Goal: Information Seeking & Learning: Learn about a topic

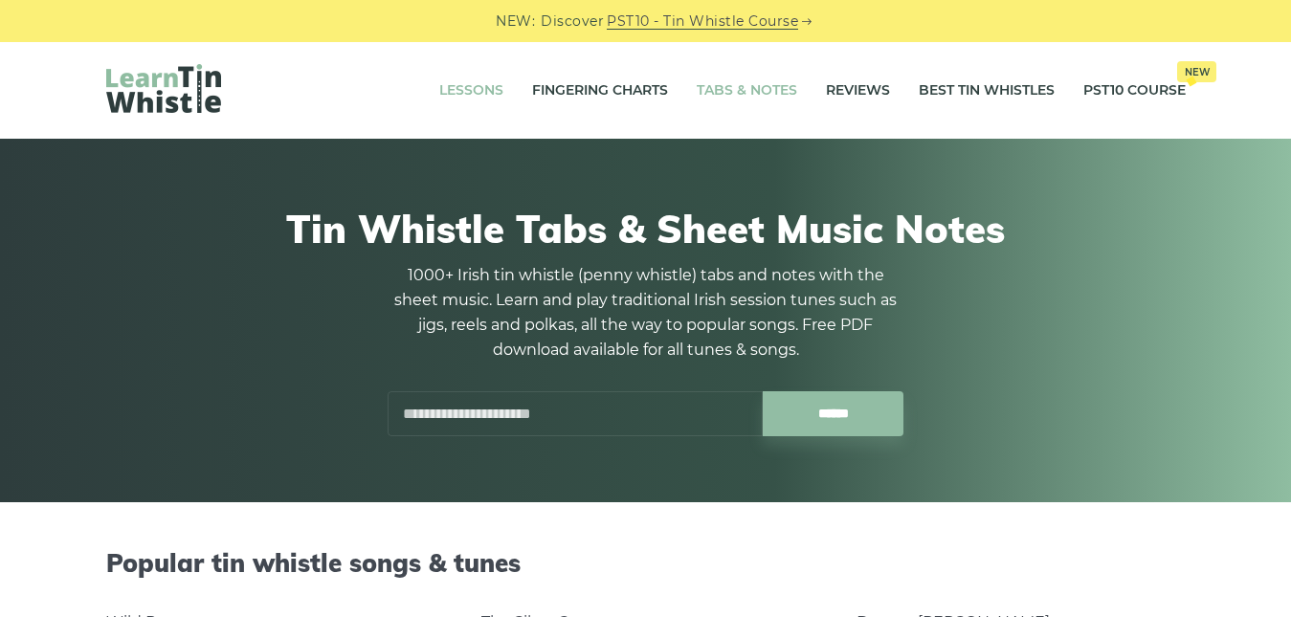
click at [476, 91] on link "Lessons" at bounding box center [471, 91] width 64 height 48
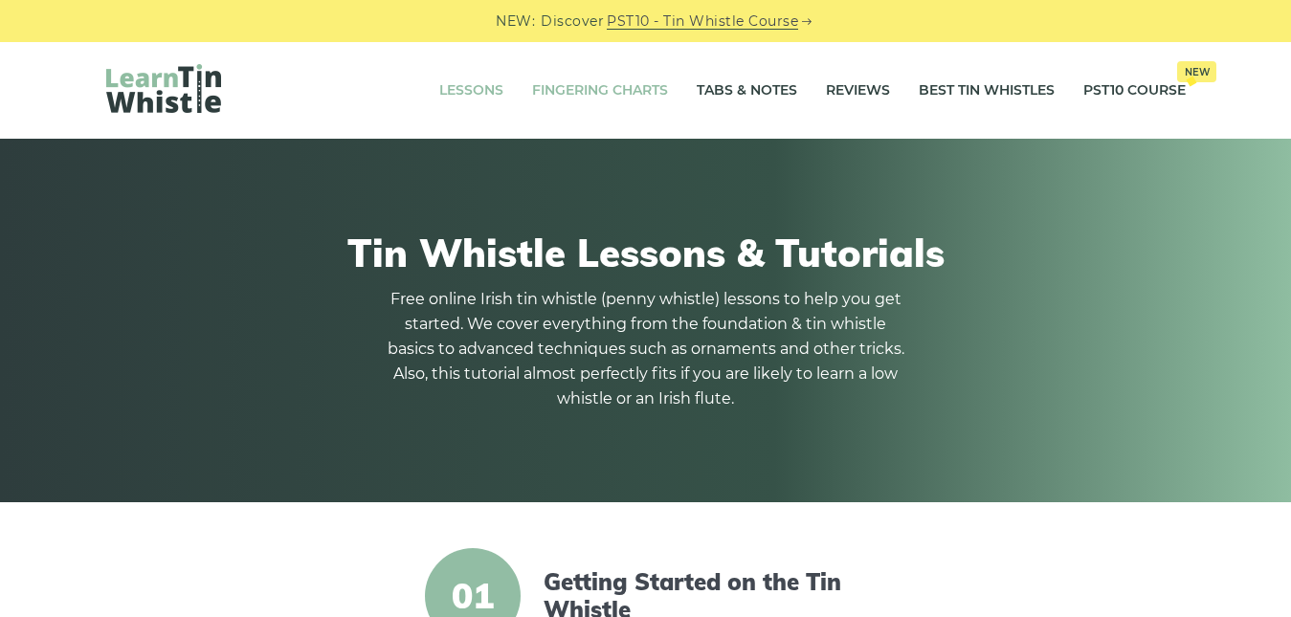
click at [653, 93] on link "Fingering Charts" at bounding box center [600, 91] width 136 height 48
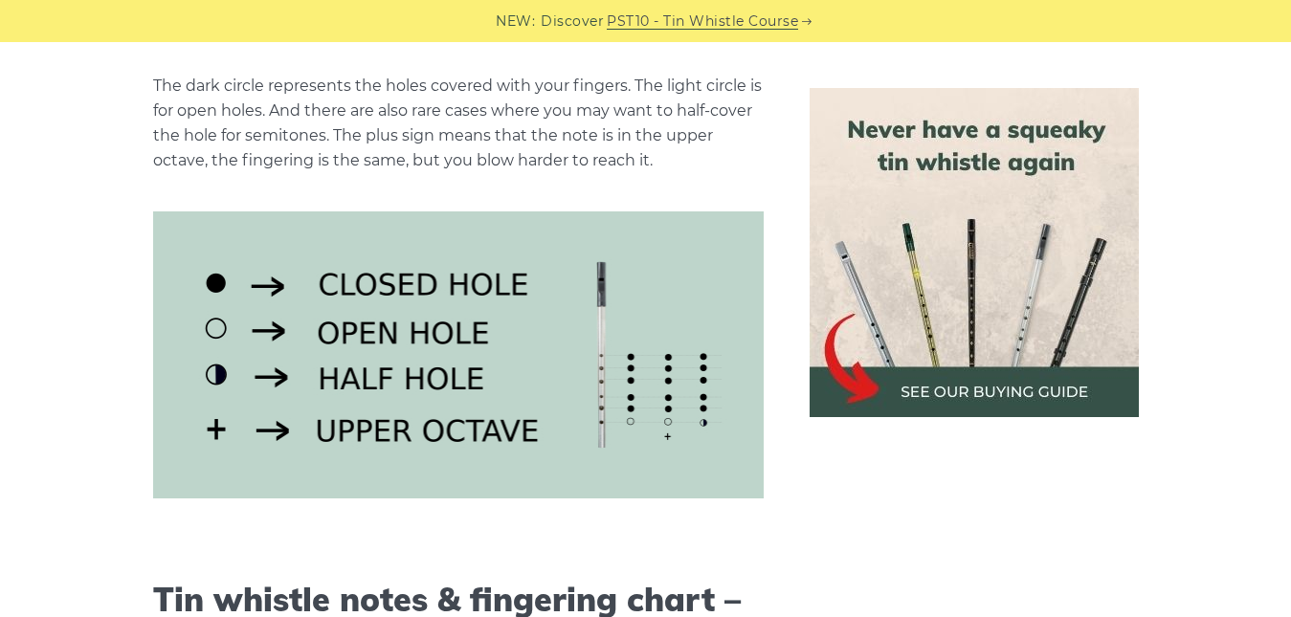
scroll to position [2532, 0]
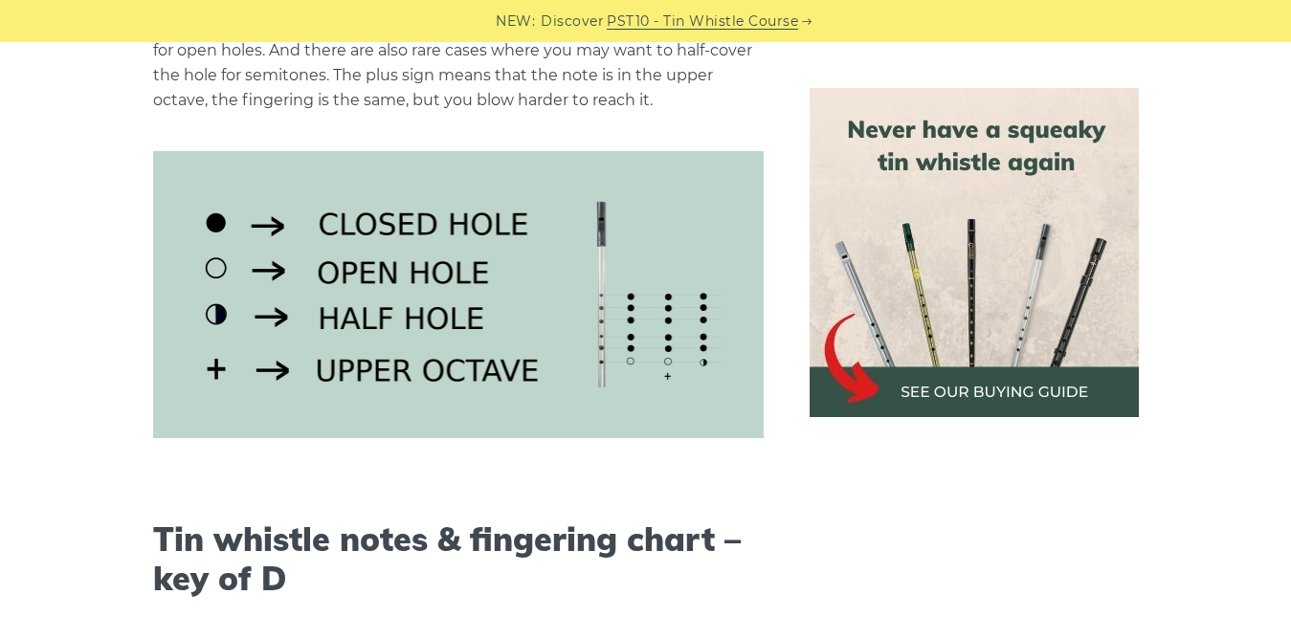
click at [797, 347] on div at bounding box center [973, 252] width 375 height 329
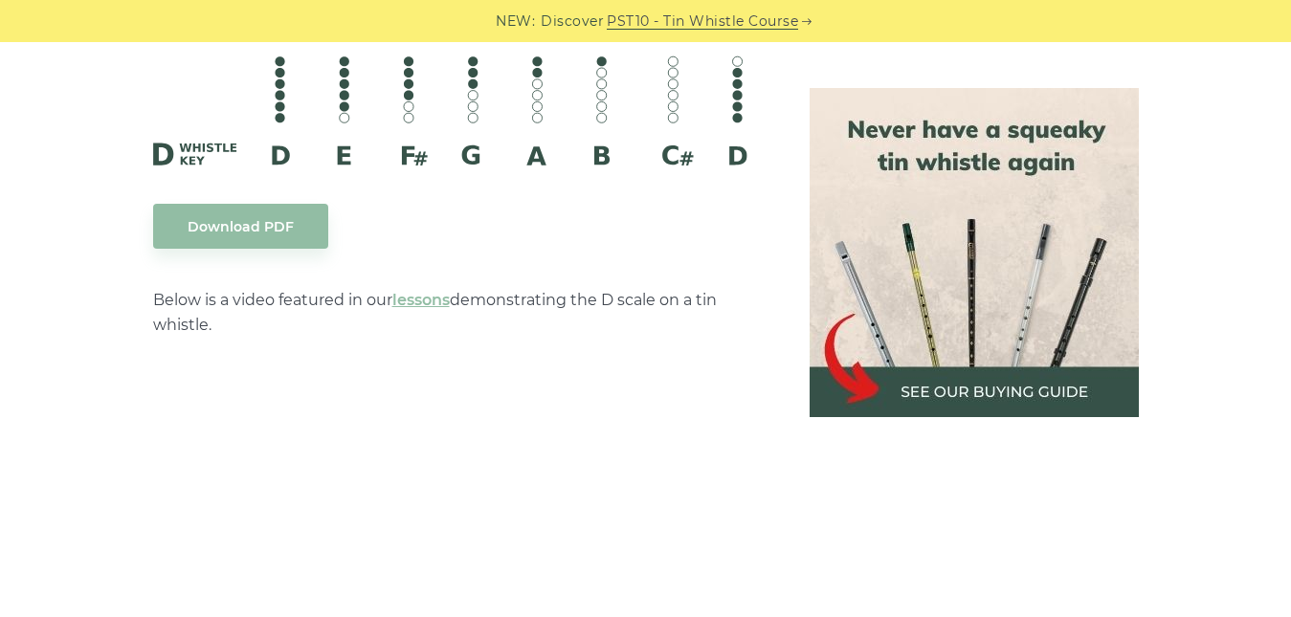
scroll to position [3488, 0]
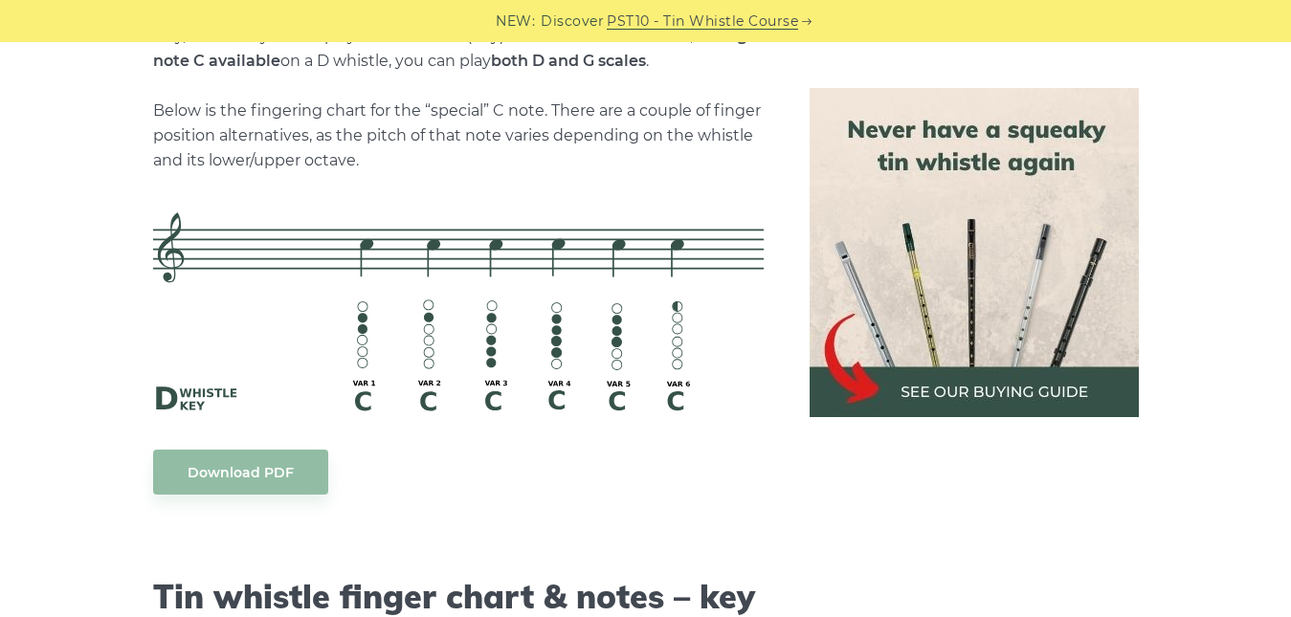
scroll to position [4264, 0]
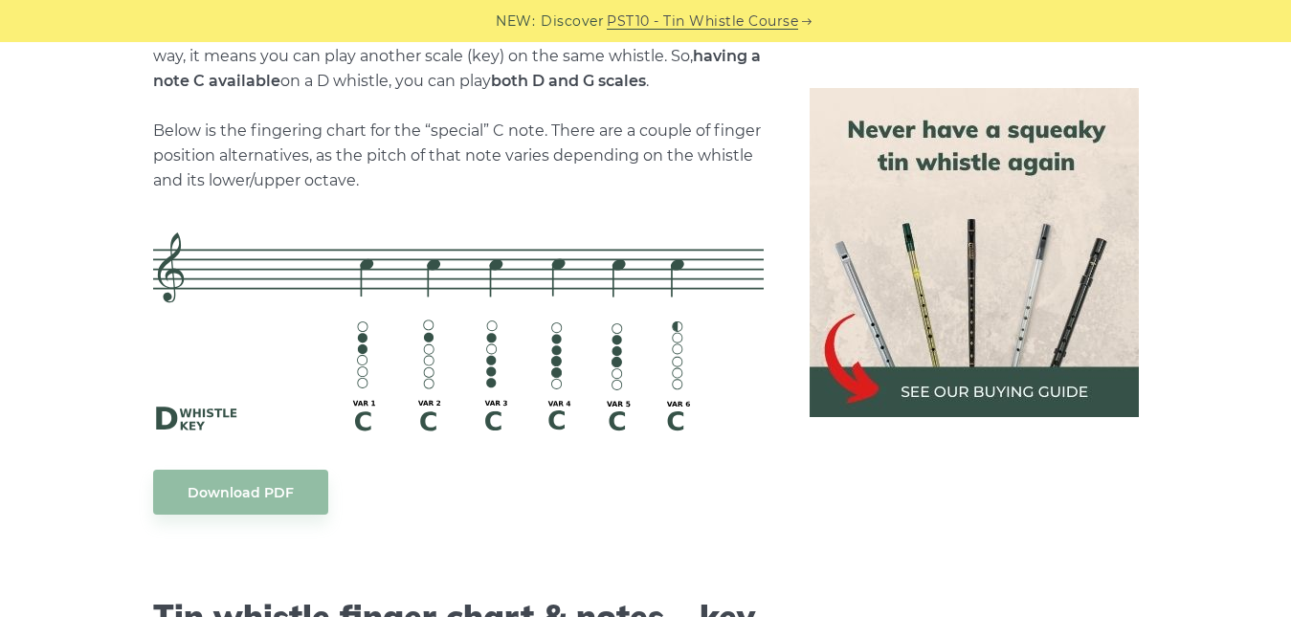
click at [791, 200] on div at bounding box center [973, 252] width 375 height 329
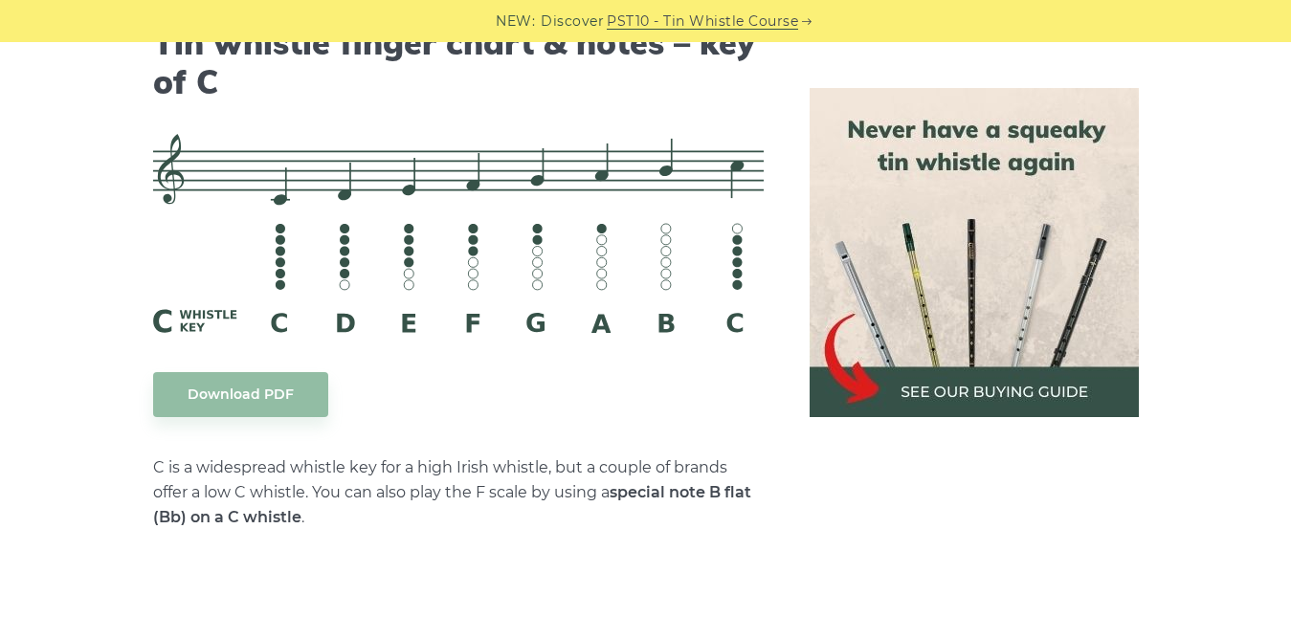
scroll to position [4877, 0]
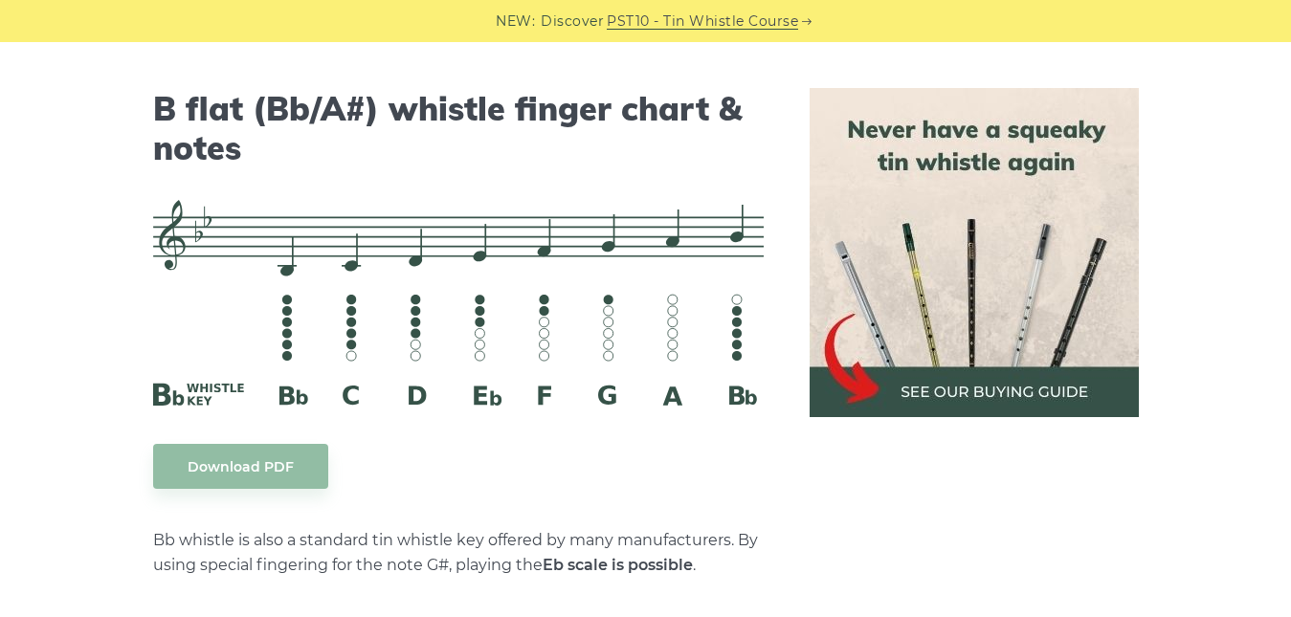
scroll to position [5948, 0]
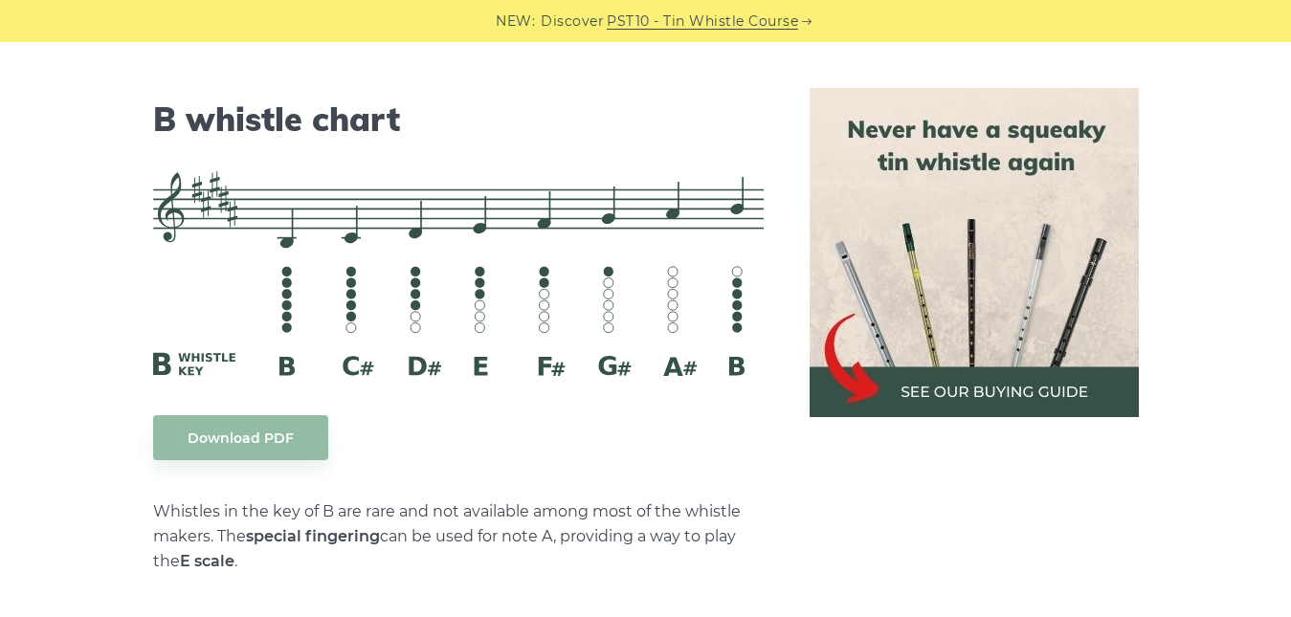
scroll to position [6522, 0]
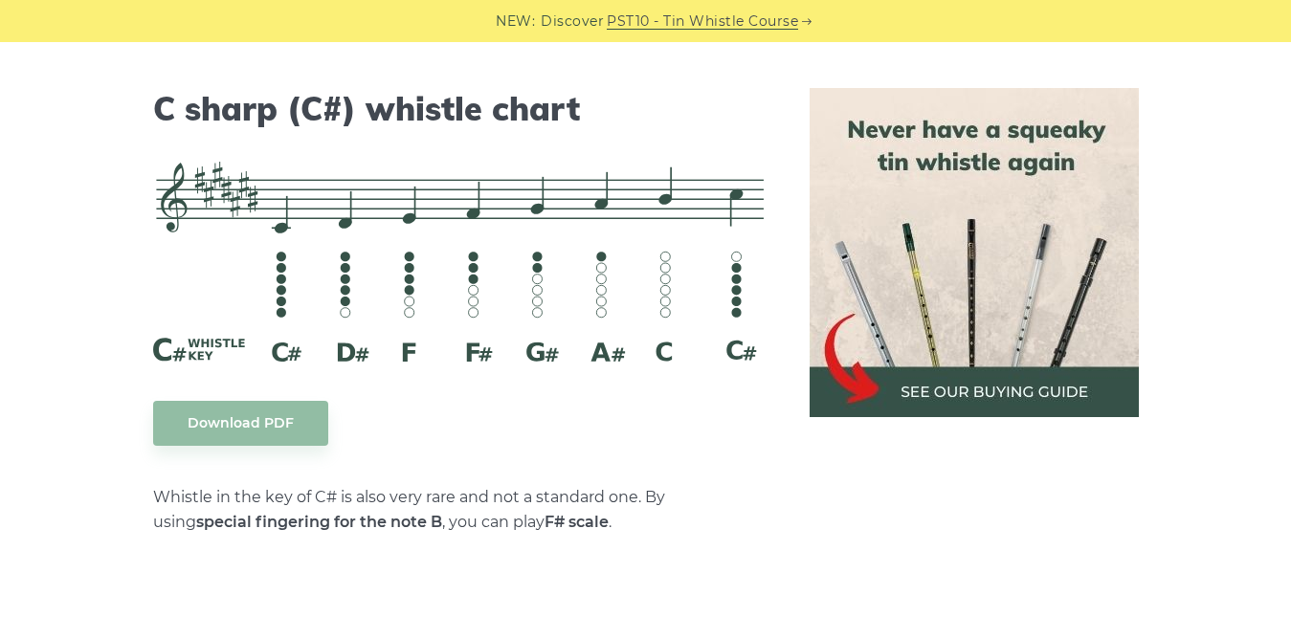
scroll to position [7058, 0]
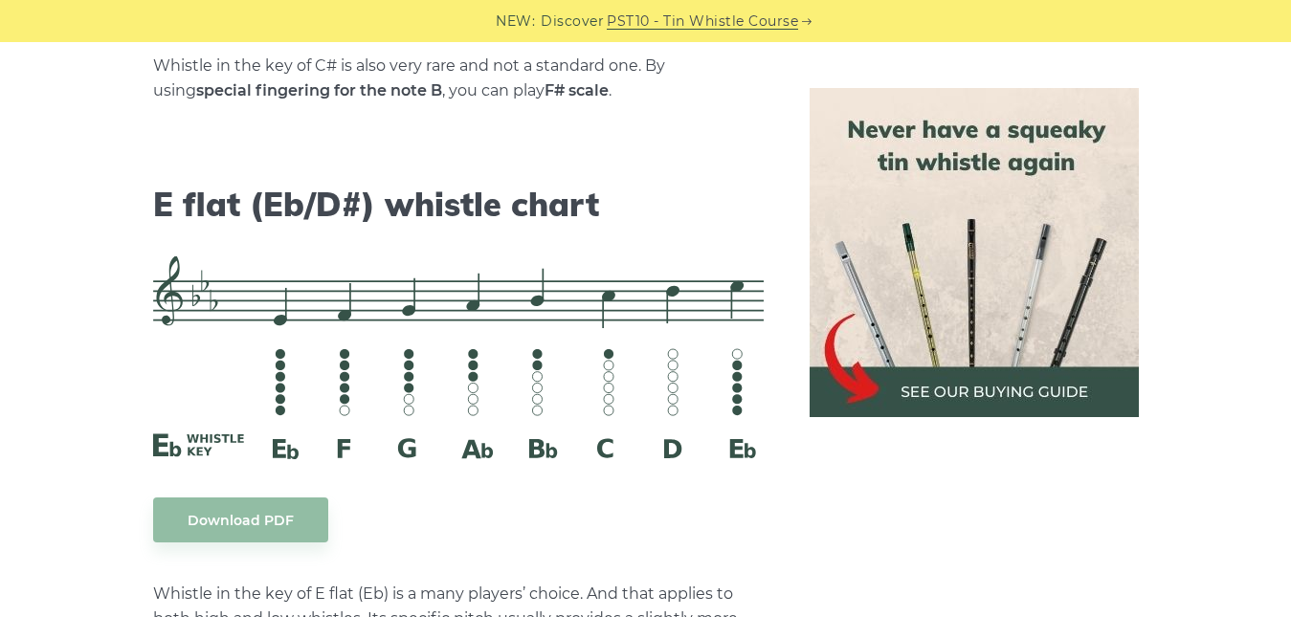
scroll to position [7517, 0]
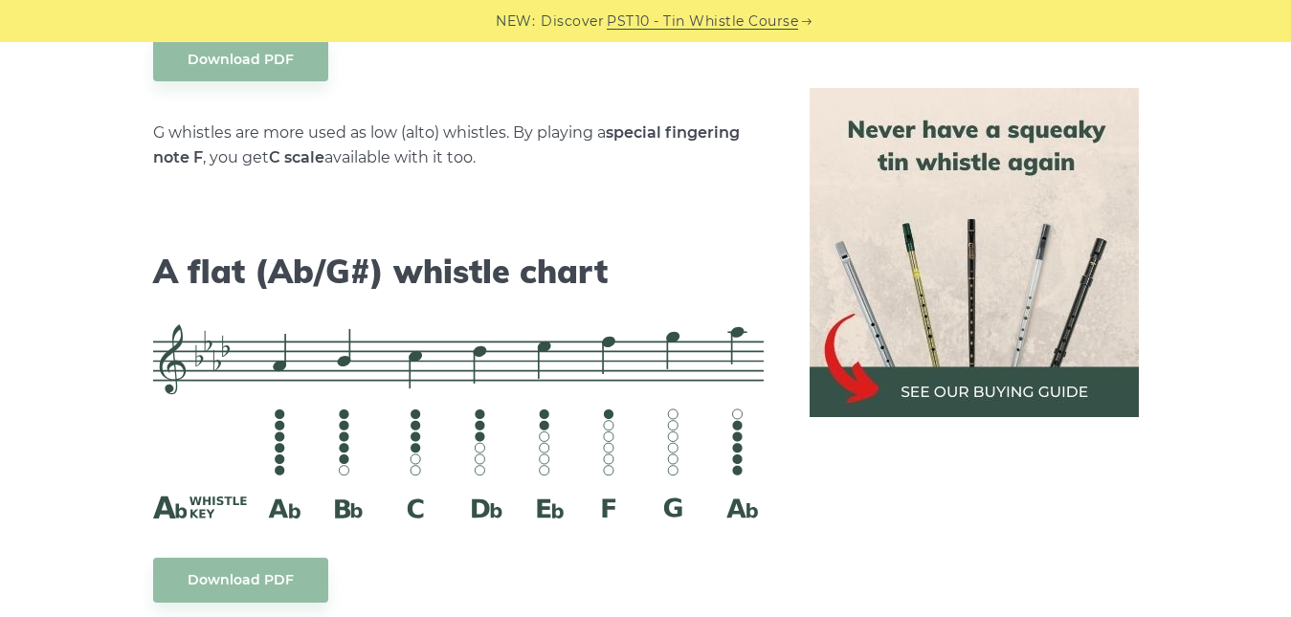
scroll to position [10311, 0]
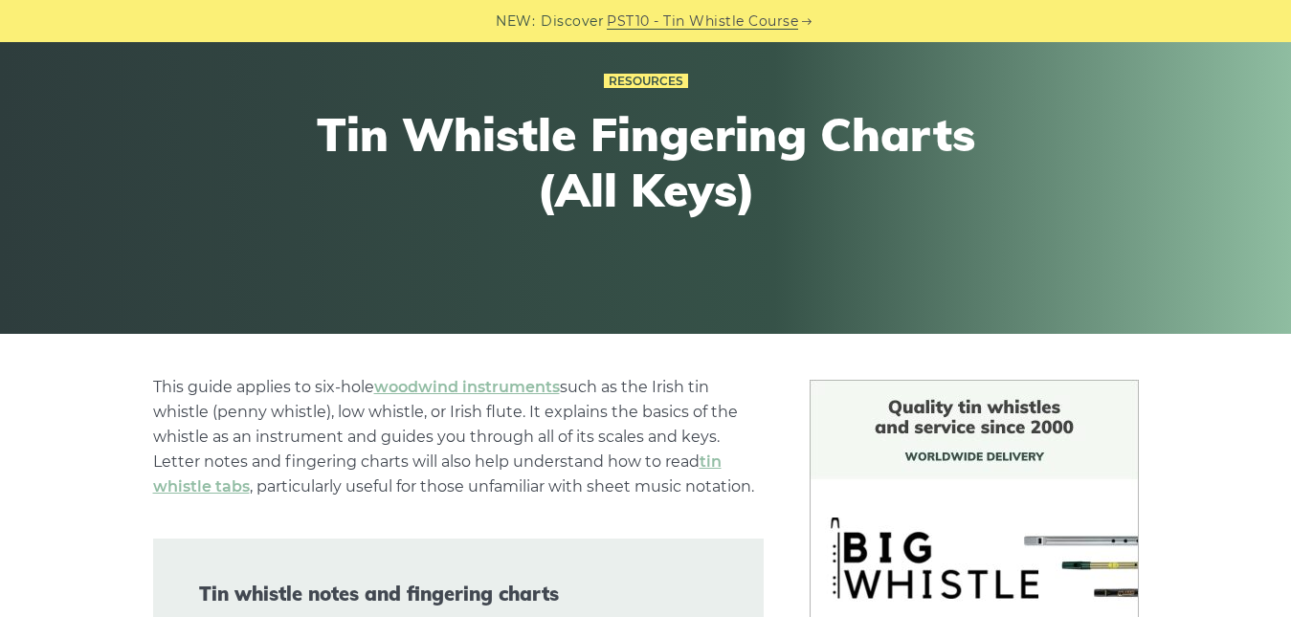
scroll to position [0, 0]
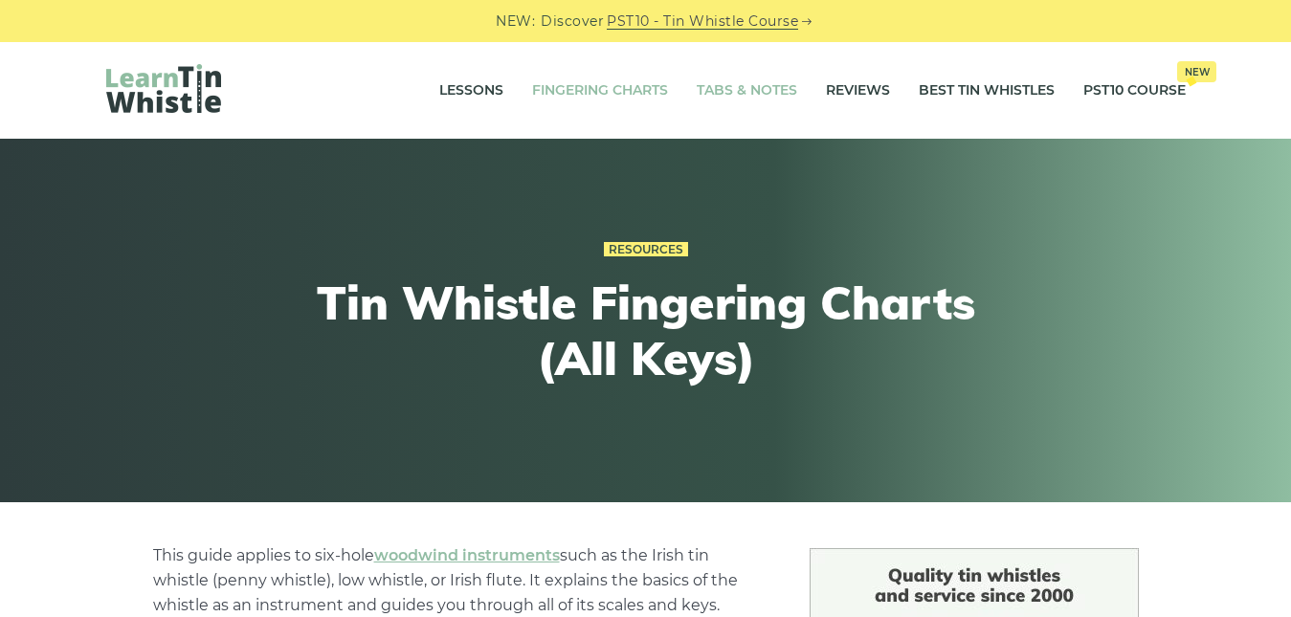
click at [764, 87] on link "Tabs & Notes" at bounding box center [747, 91] width 100 height 48
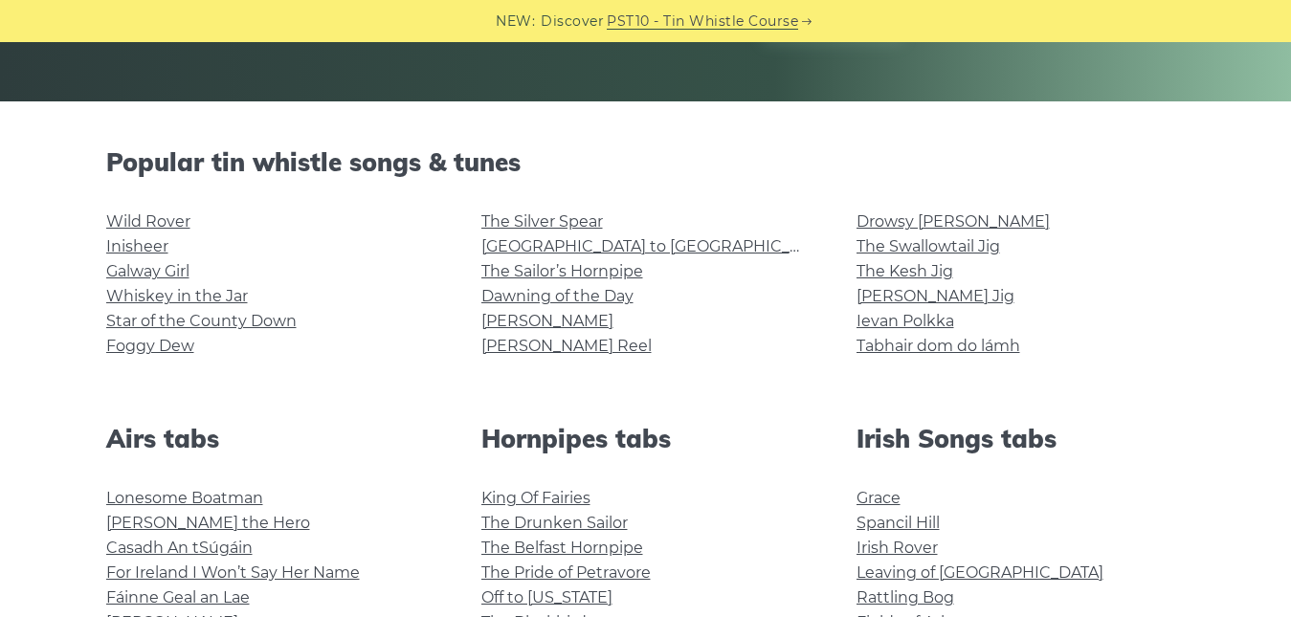
scroll to position [411, 0]
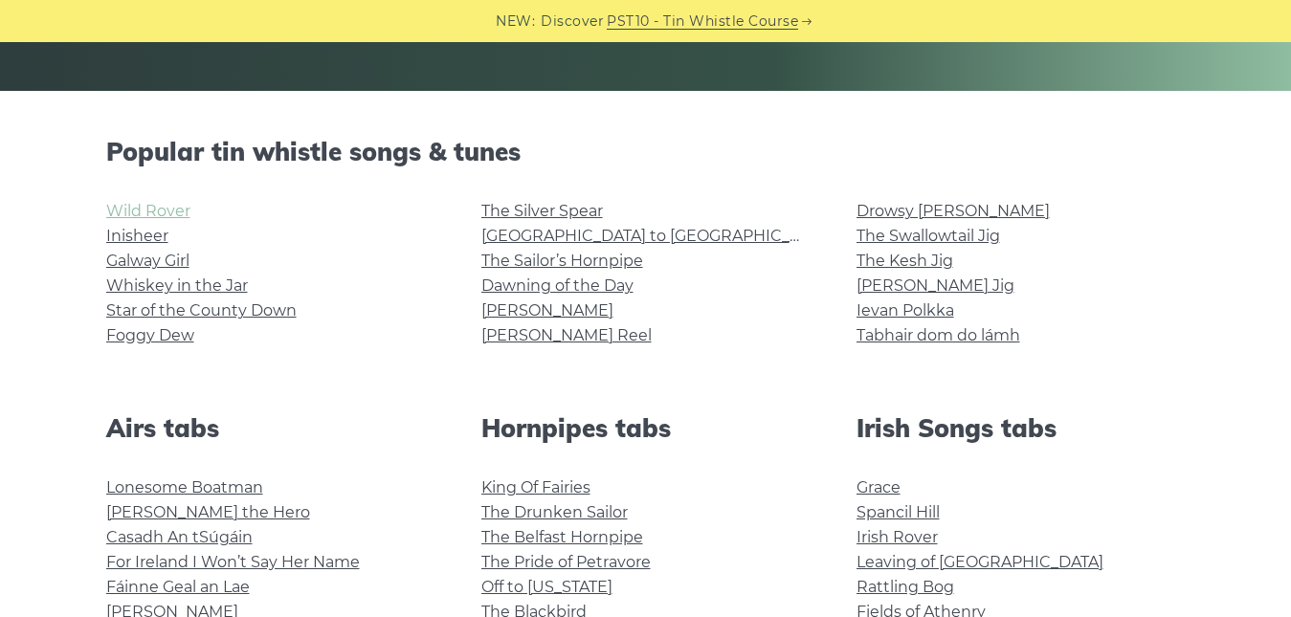
click at [182, 204] on link "Wild Rover" at bounding box center [148, 211] width 84 height 18
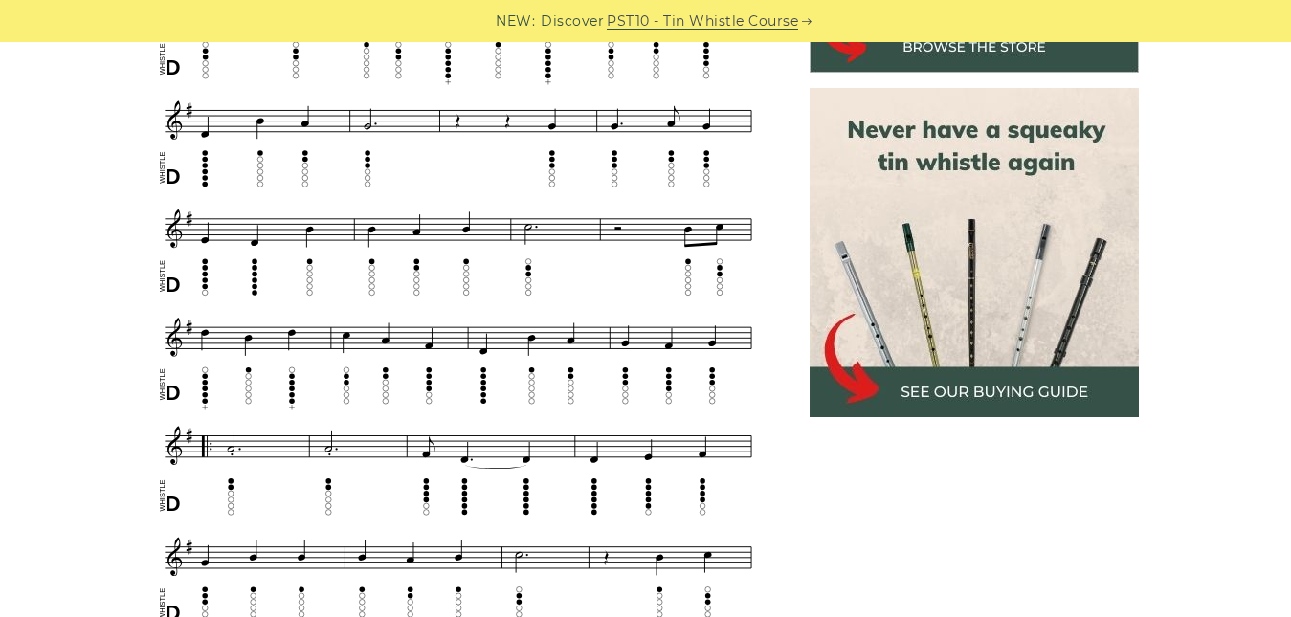
scroll to position [841, 0]
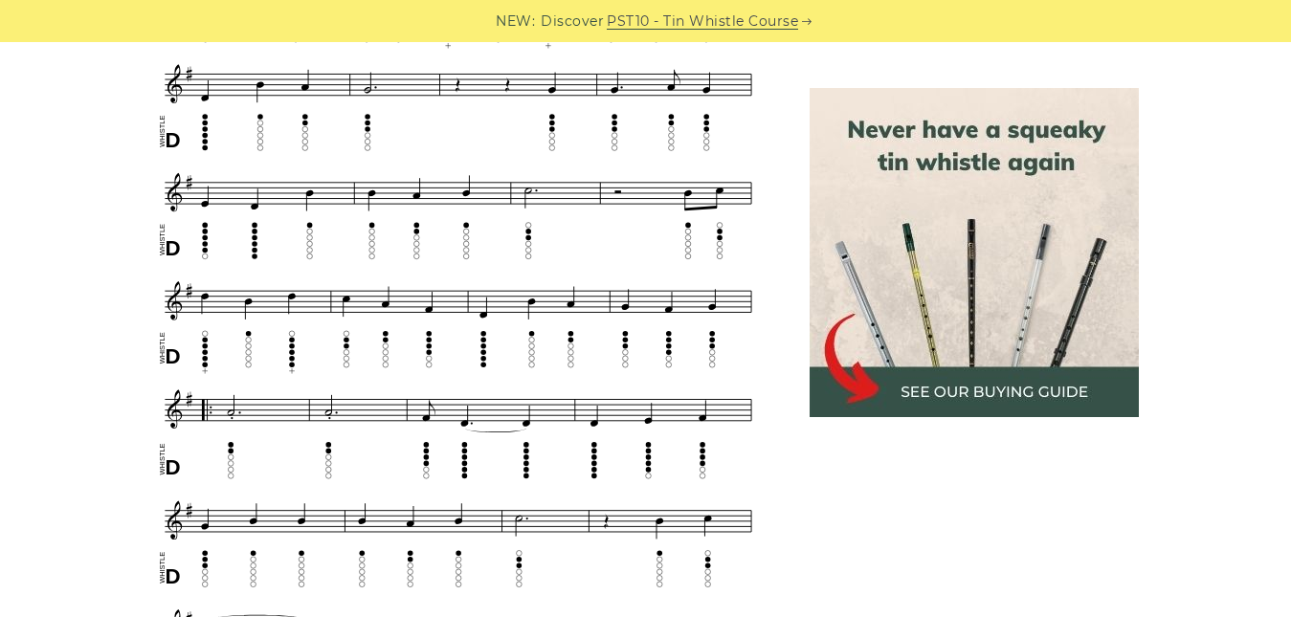
click at [787, 289] on div at bounding box center [973, 252] width 375 height 329
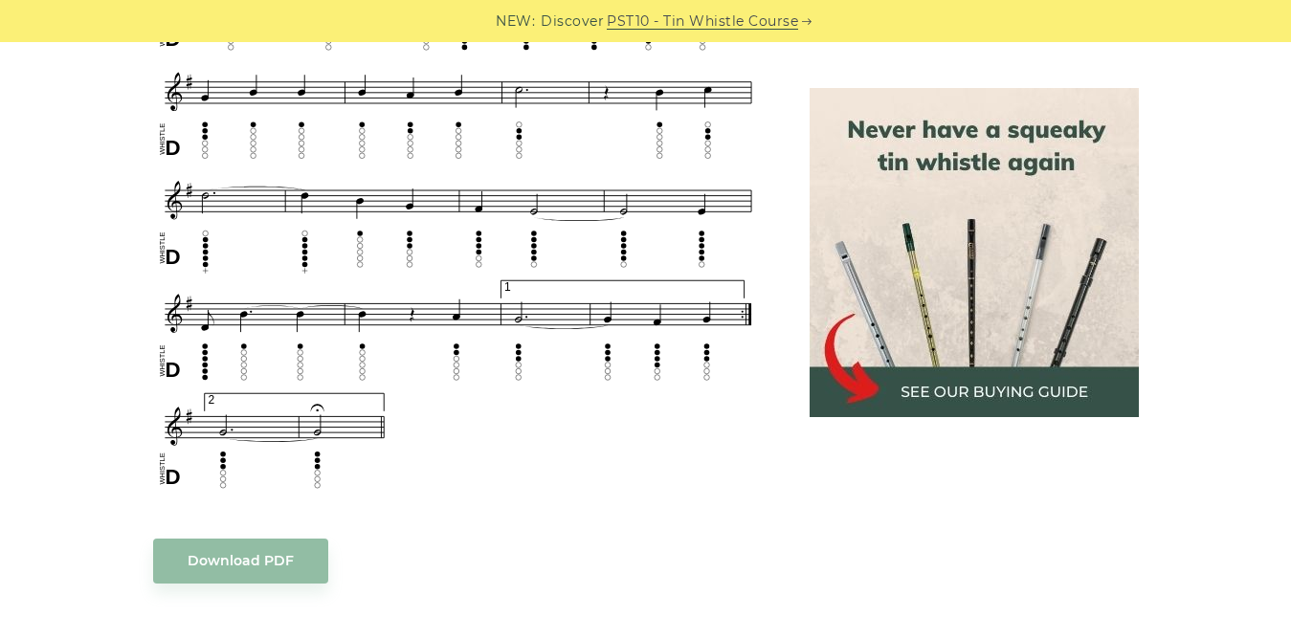
scroll to position [1300, 0]
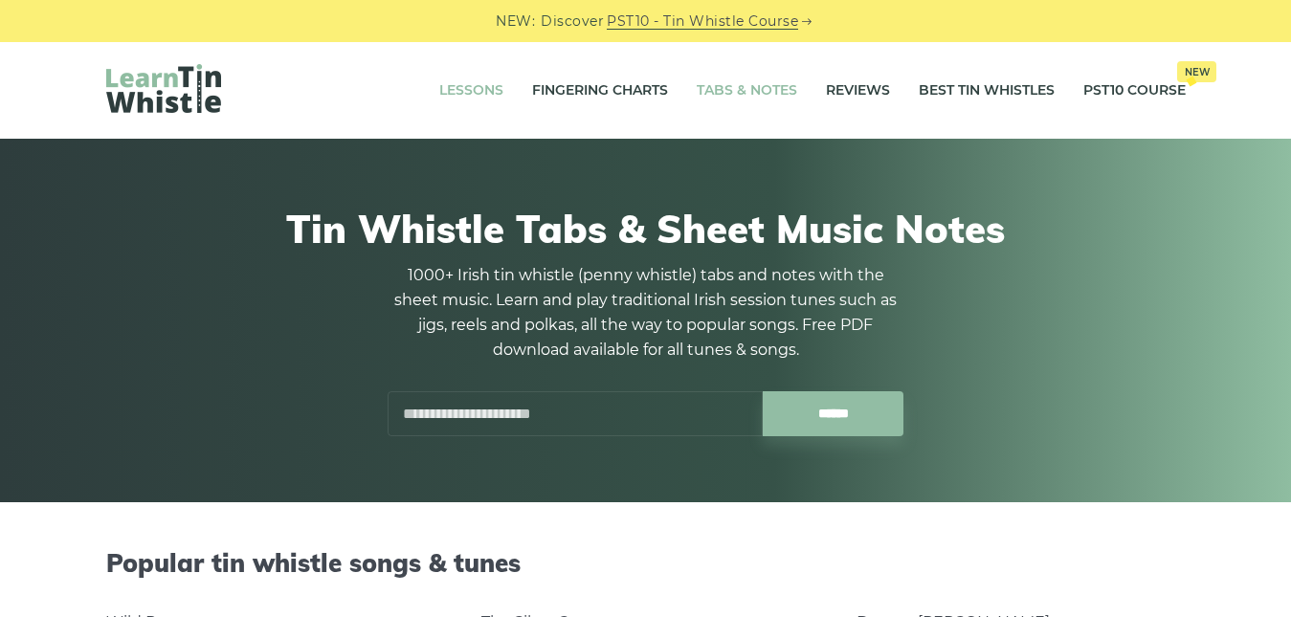
click at [442, 89] on link "Lessons" at bounding box center [471, 91] width 64 height 48
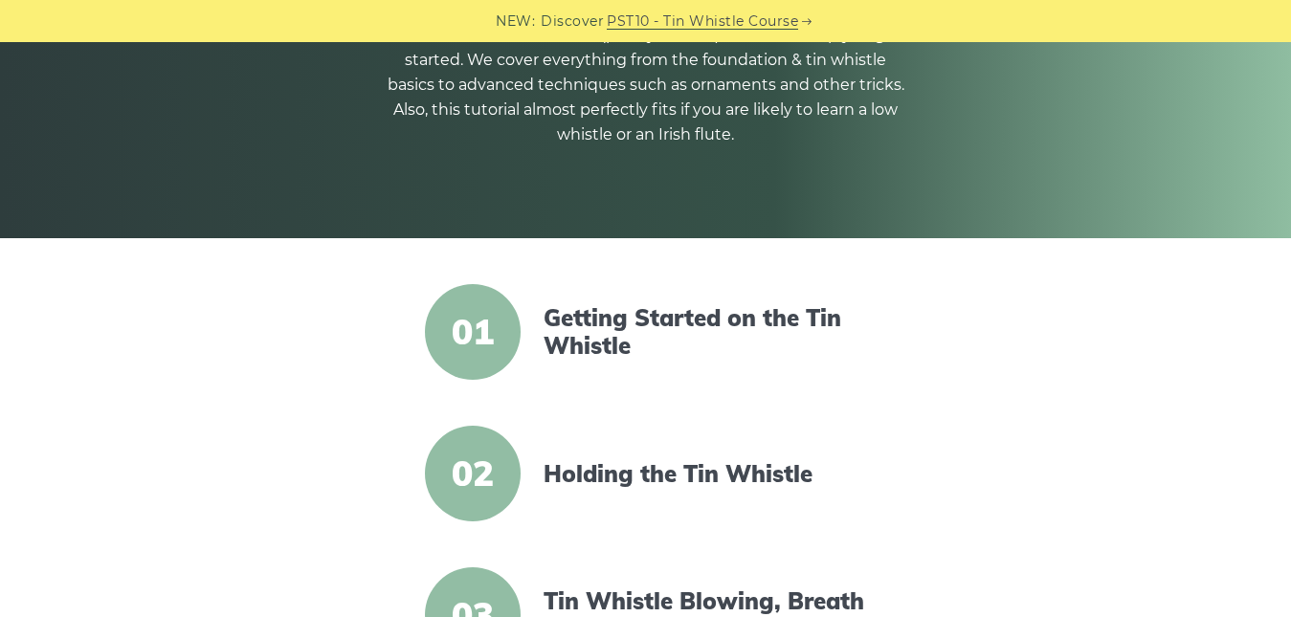
scroll to position [281, 0]
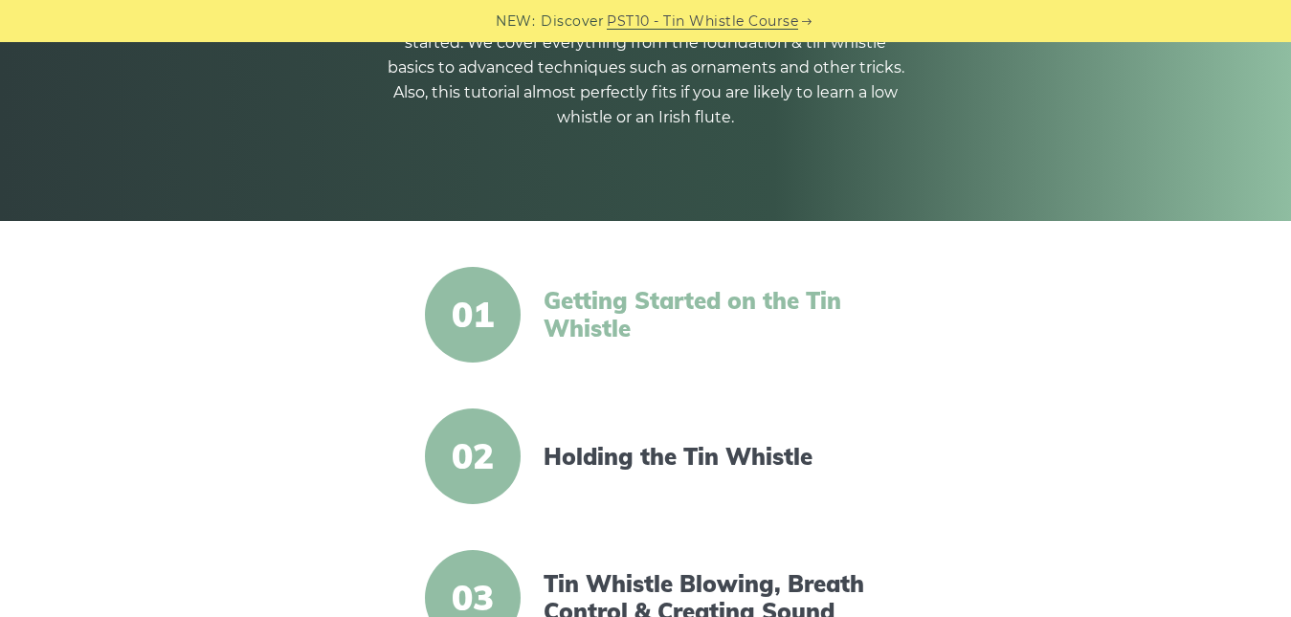
click at [671, 296] on link "Getting Started on the Tin Whistle" at bounding box center [707, 314] width 329 height 55
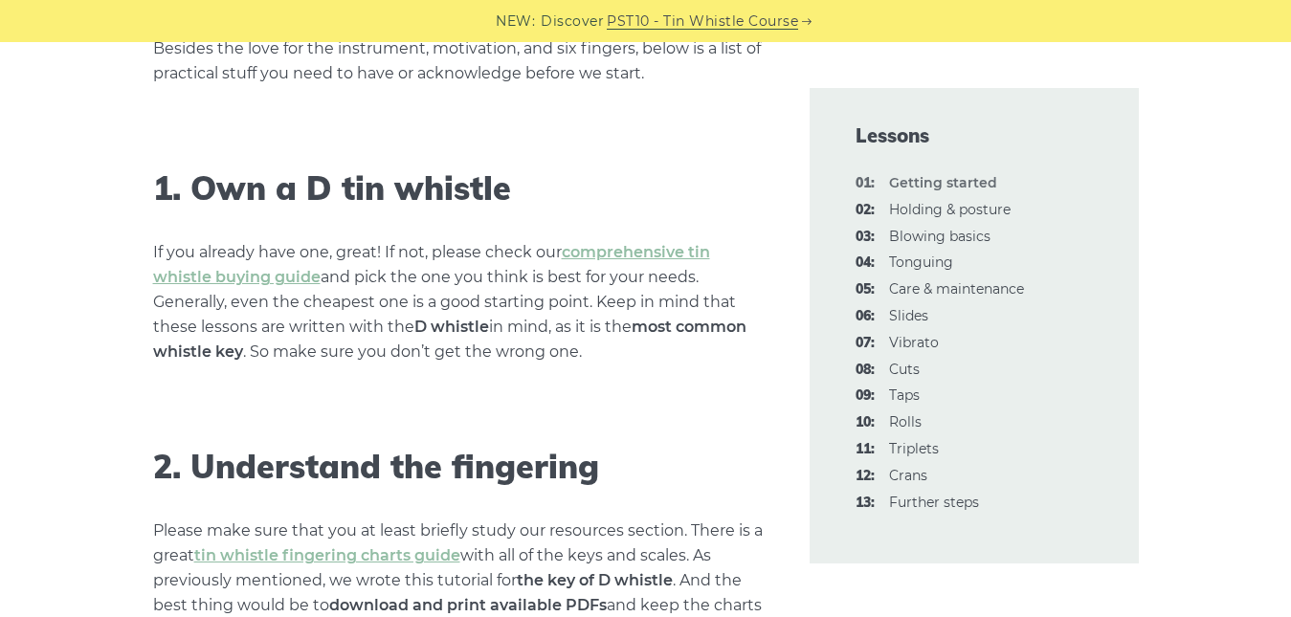
scroll to position [1176, 0]
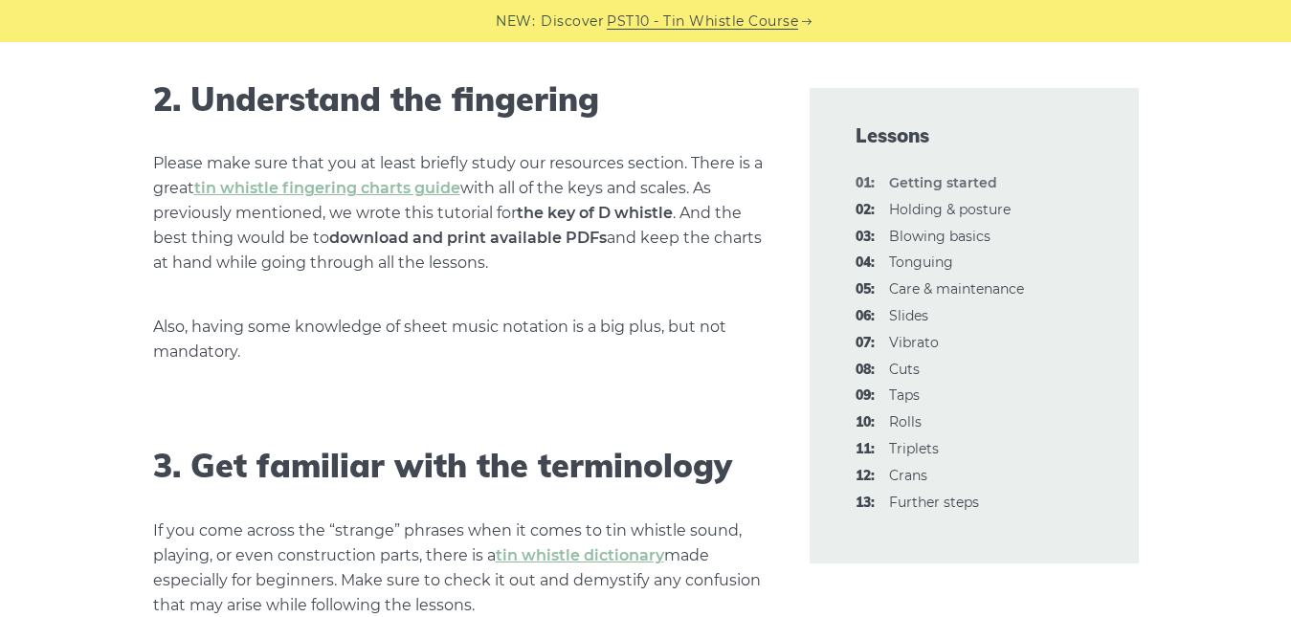
scroll to position [1520, 0]
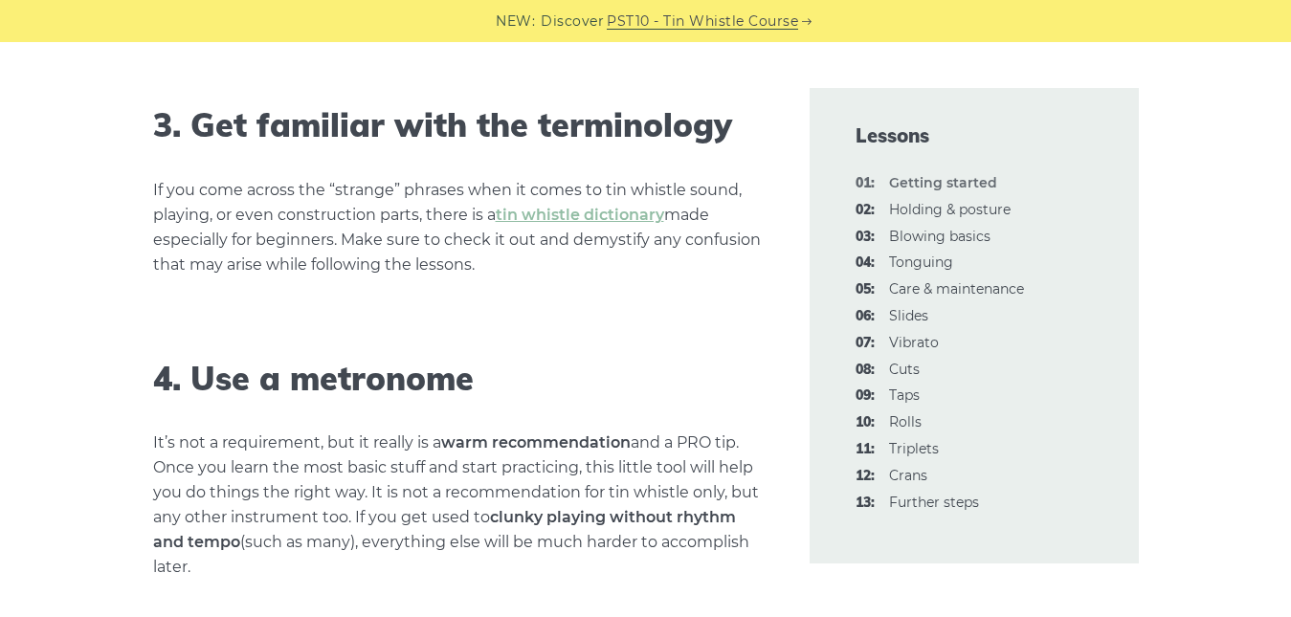
scroll to position [1865, 0]
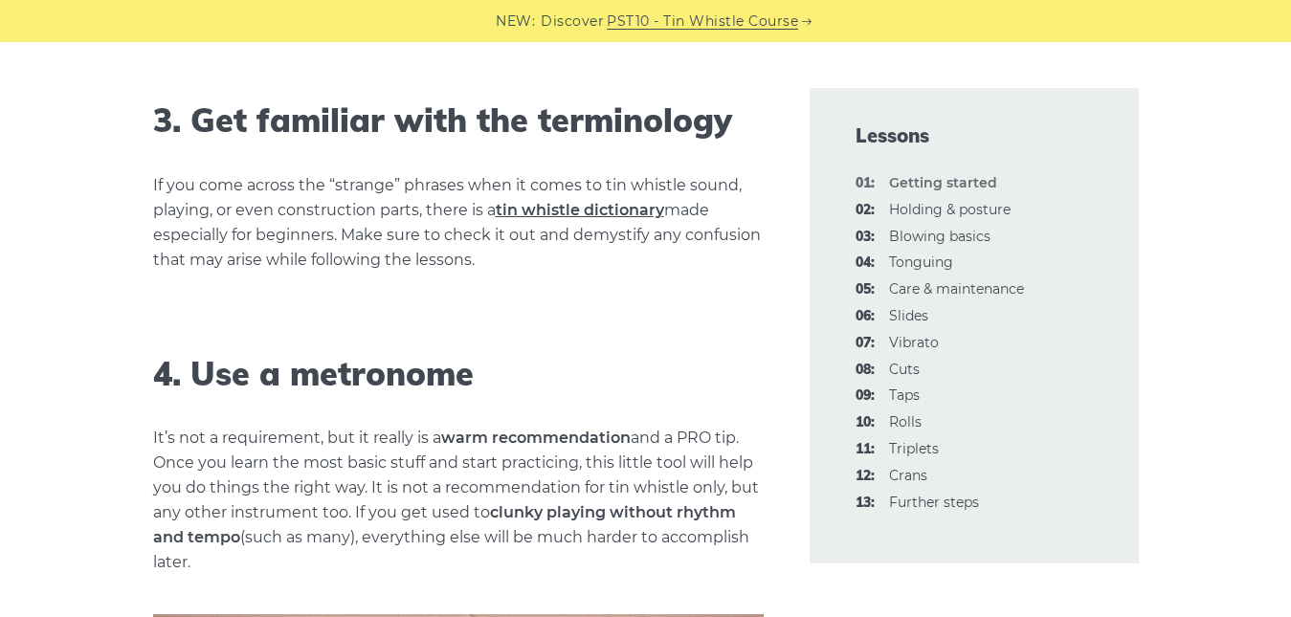
click at [608, 208] on link "tin whistle dictionary" at bounding box center [580, 210] width 168 height 18
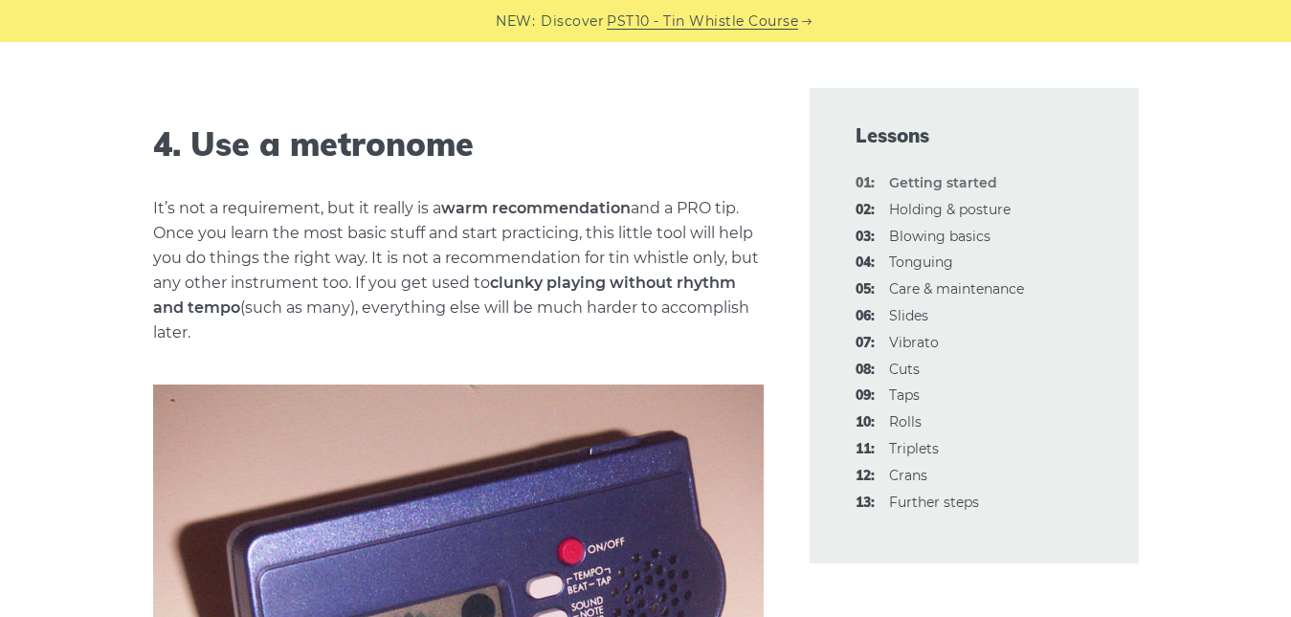
scroll to position [2133, 0]
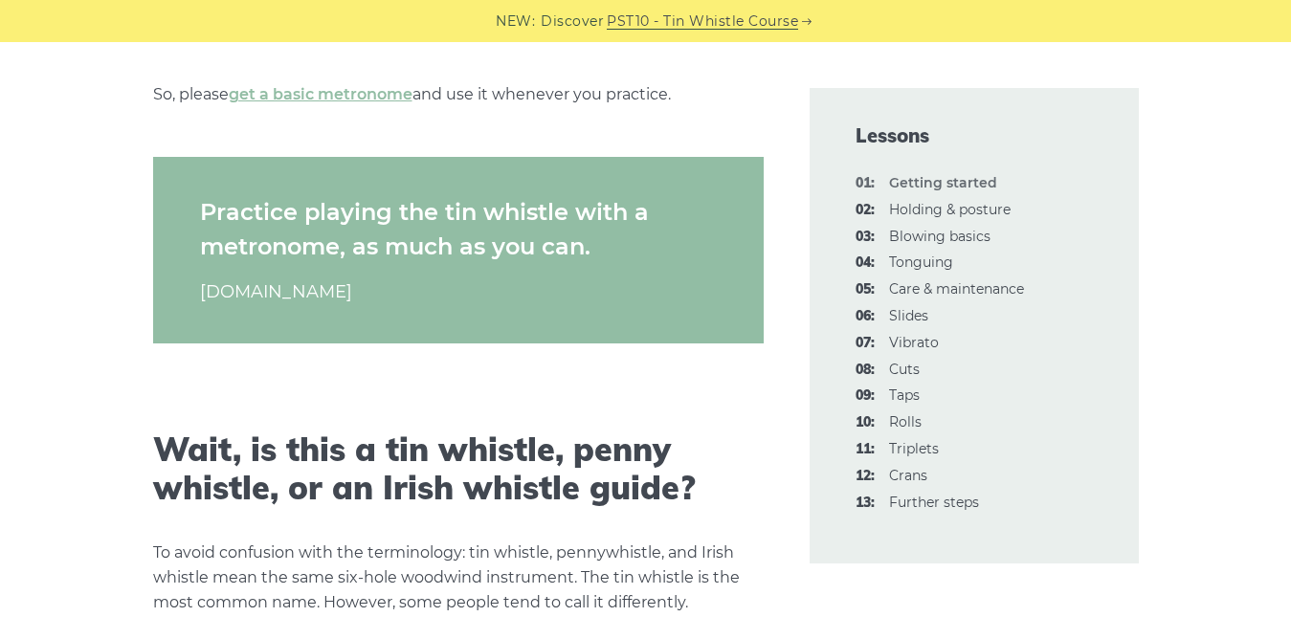
scroll to position [2936, 0]
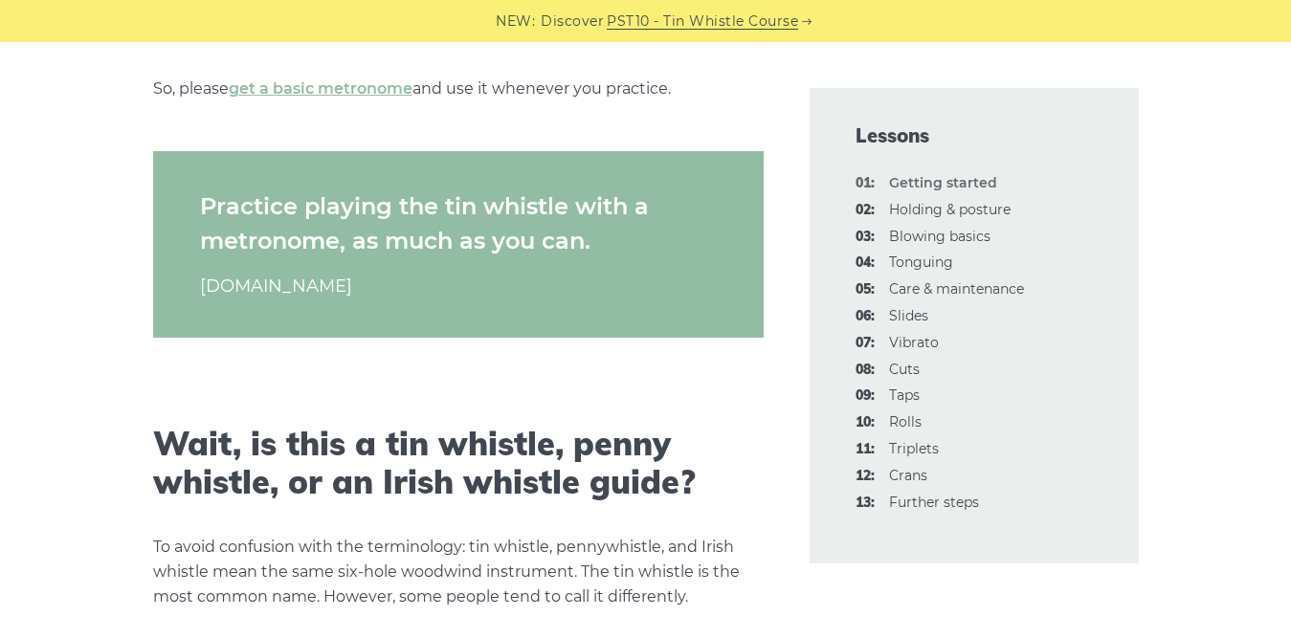
click at [789, 243] on div "Lessons 01: Getting started 02: Holding & posture 03: Blowing basics 04: Tongui…" at bounding box center [973, 326] width 375 height 476
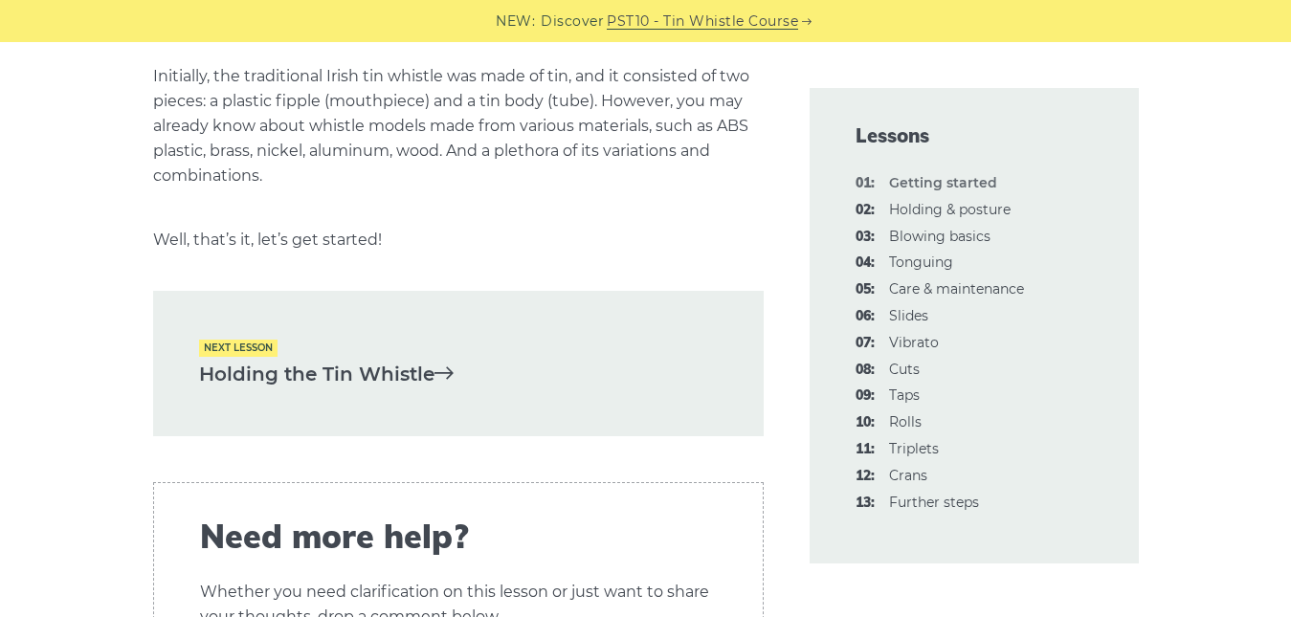
scroll to position [4046, 0]
click at [417, 364] on link "Holding the Tin Whistle" at bounding box center [458, 373] width 519 height 32
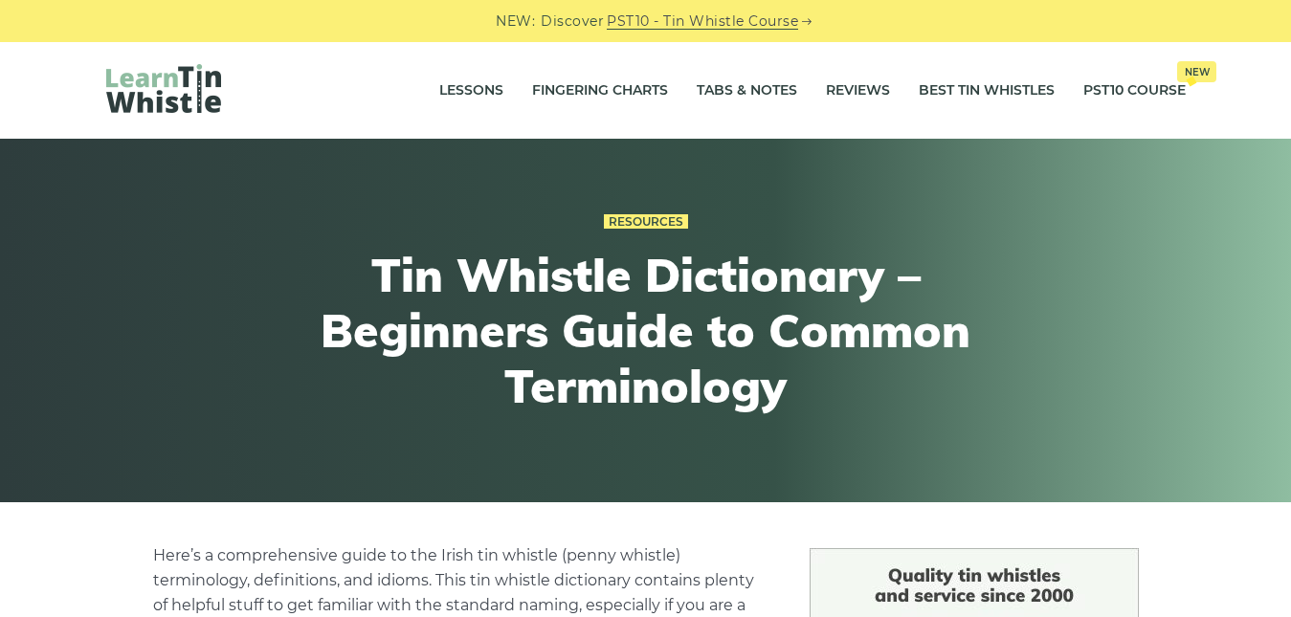
click at [1081, 292] on div "Resources Tin Whistle Dictionary – Beginners Guide to Common Terminology" at bounding box center [645, 321] width 1171 height 316
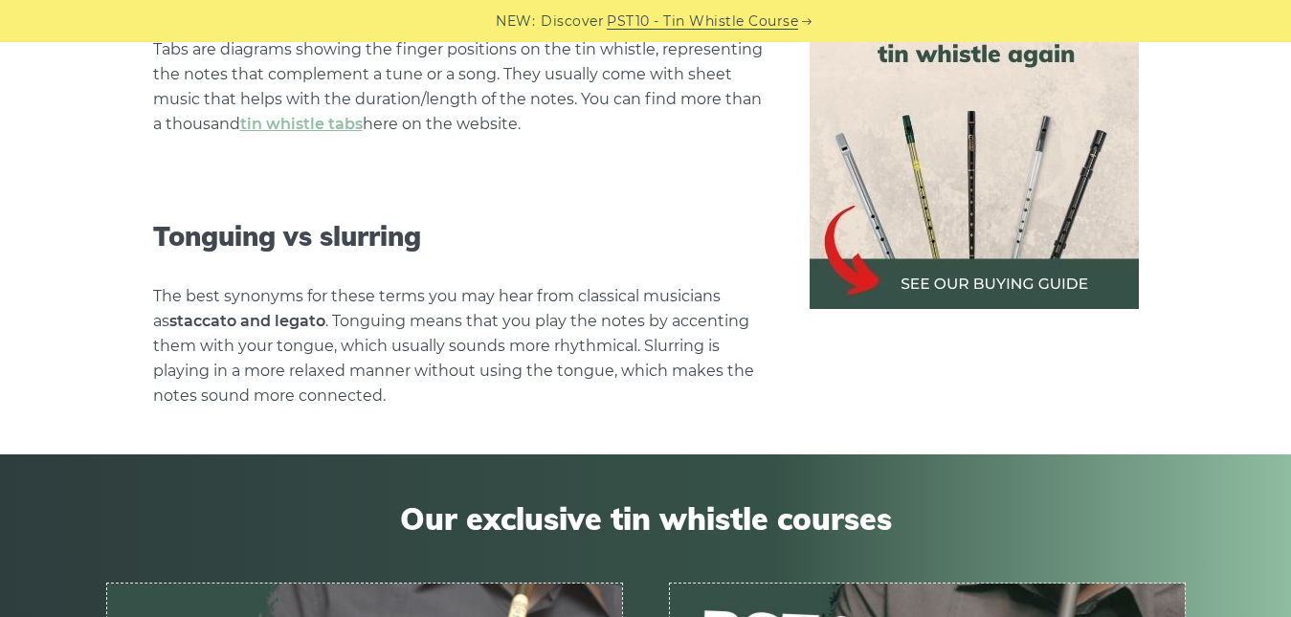
scroll to position [8687, 0]
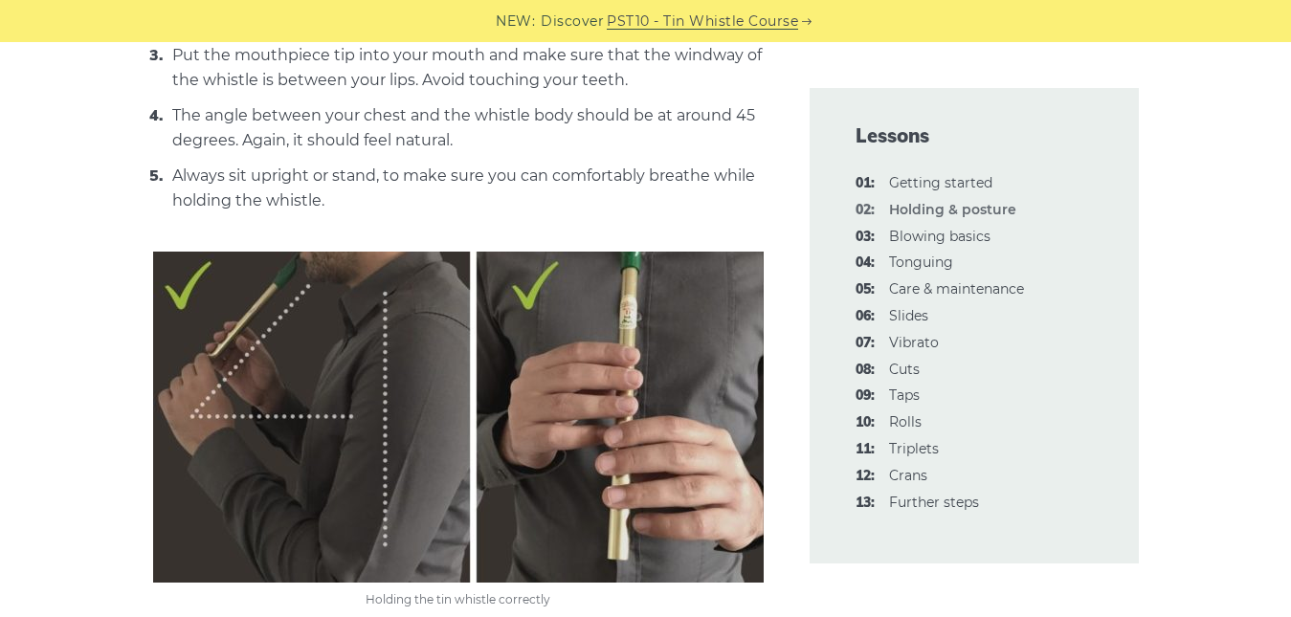
scroll to position [1063, 0]
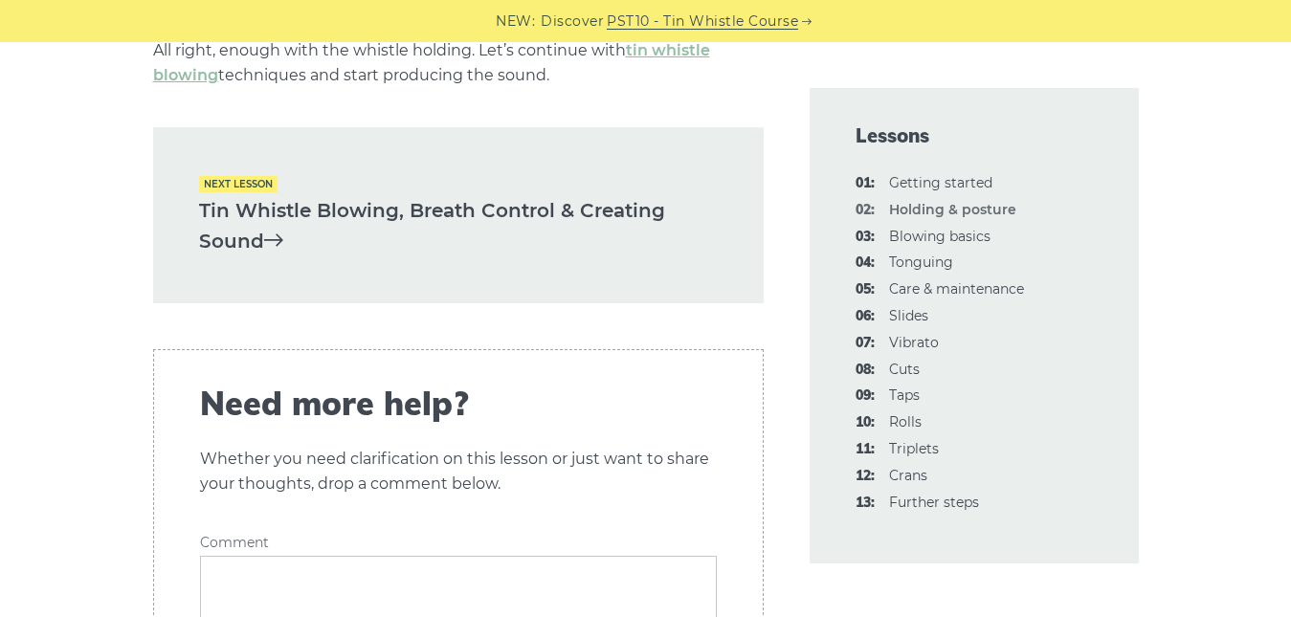
scroll to position [3053, 0]
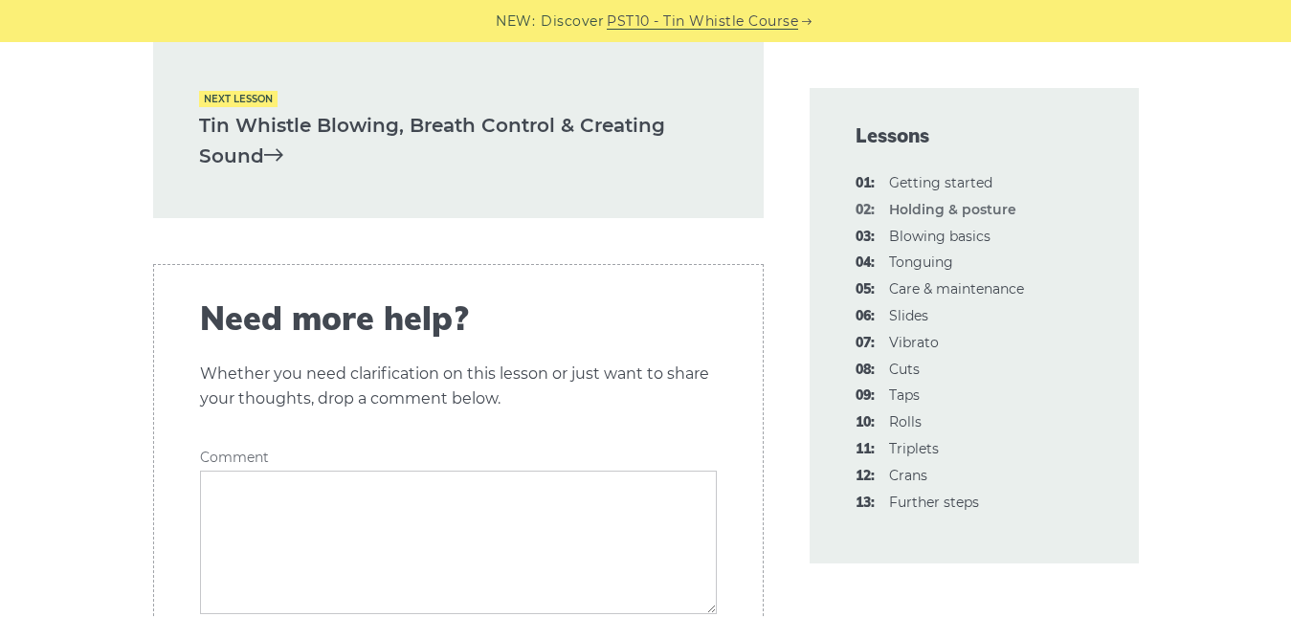
click at [643, 135] on link "Tin Whistle Blowing, Breath Control & Creating Sound" at bounding box center [458, 141] width 519 height 62
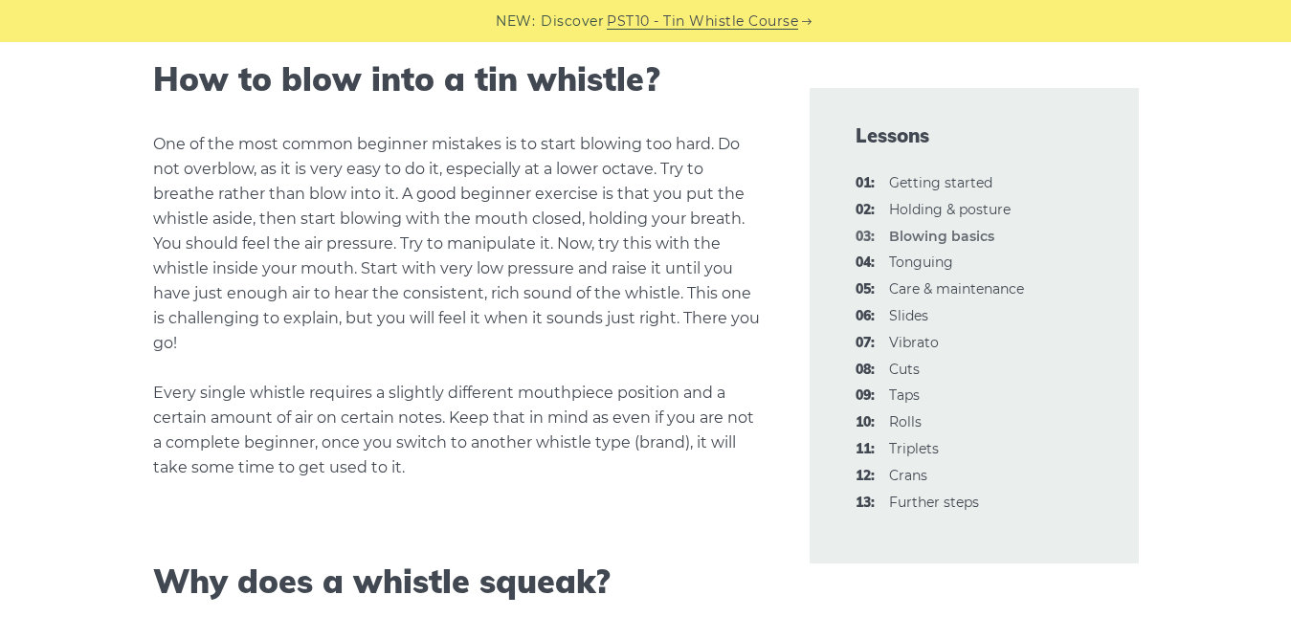
scroll to position [1557, 0]
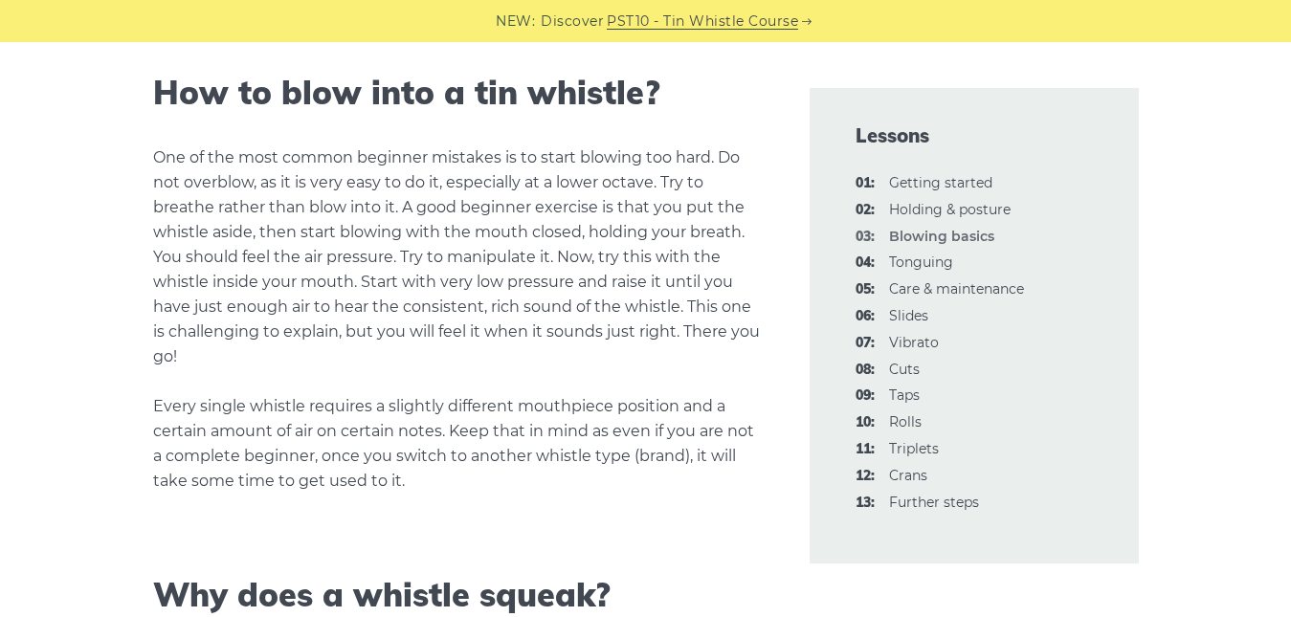
click at [745, 179] on p "One of the most common beginner mistakes is to start blowing too hard. Do not o…" at bounding box center [458, 319] width 610 height 348
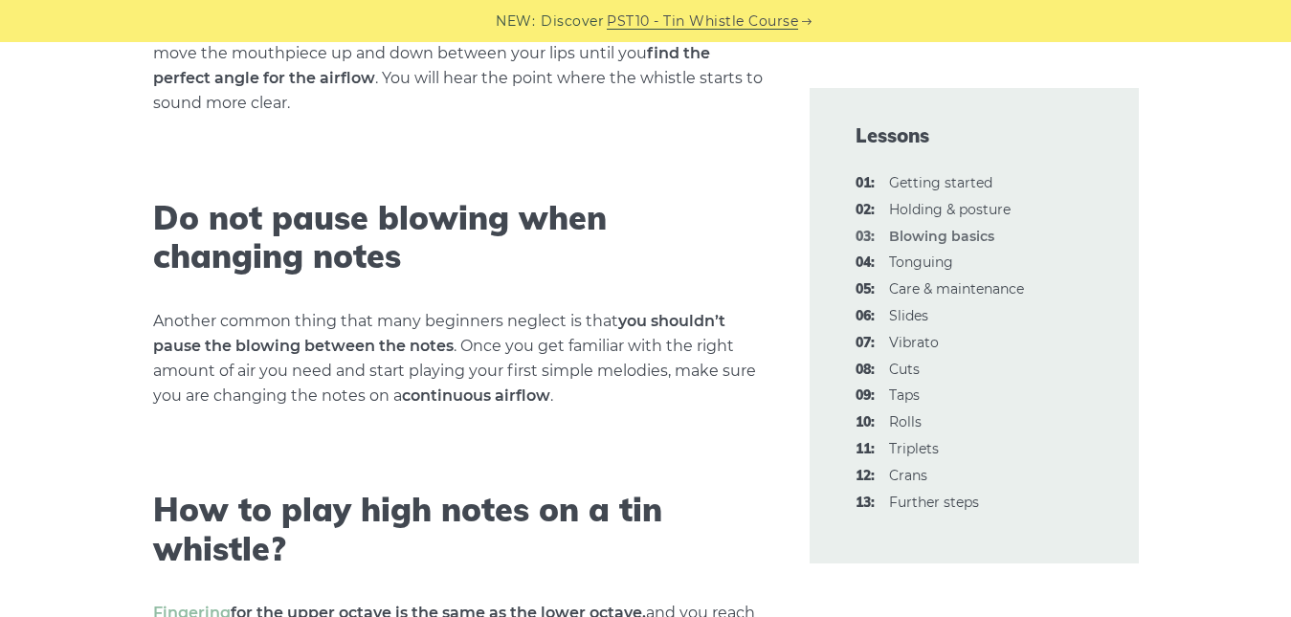
scroll to position [2475, 0]
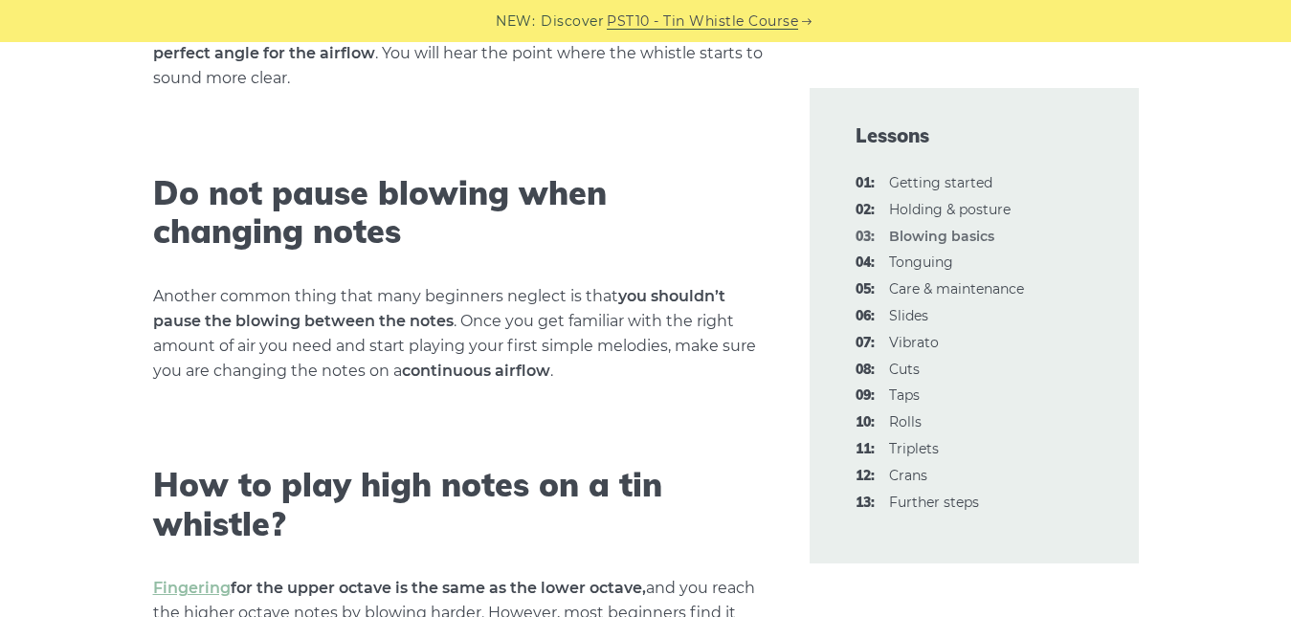
click at [745, 179] on h2 "Do not pause blowing when changing notes" at bounding box center [458, 213] width 610 height 78
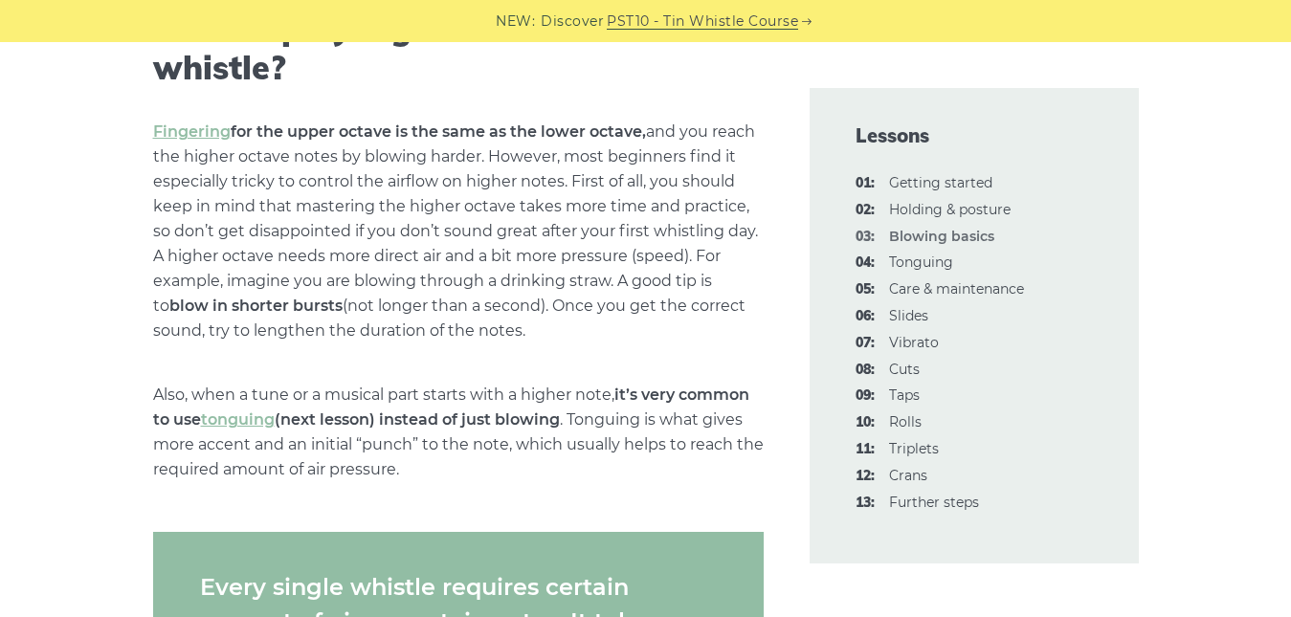
scroll to position [2934, 0]
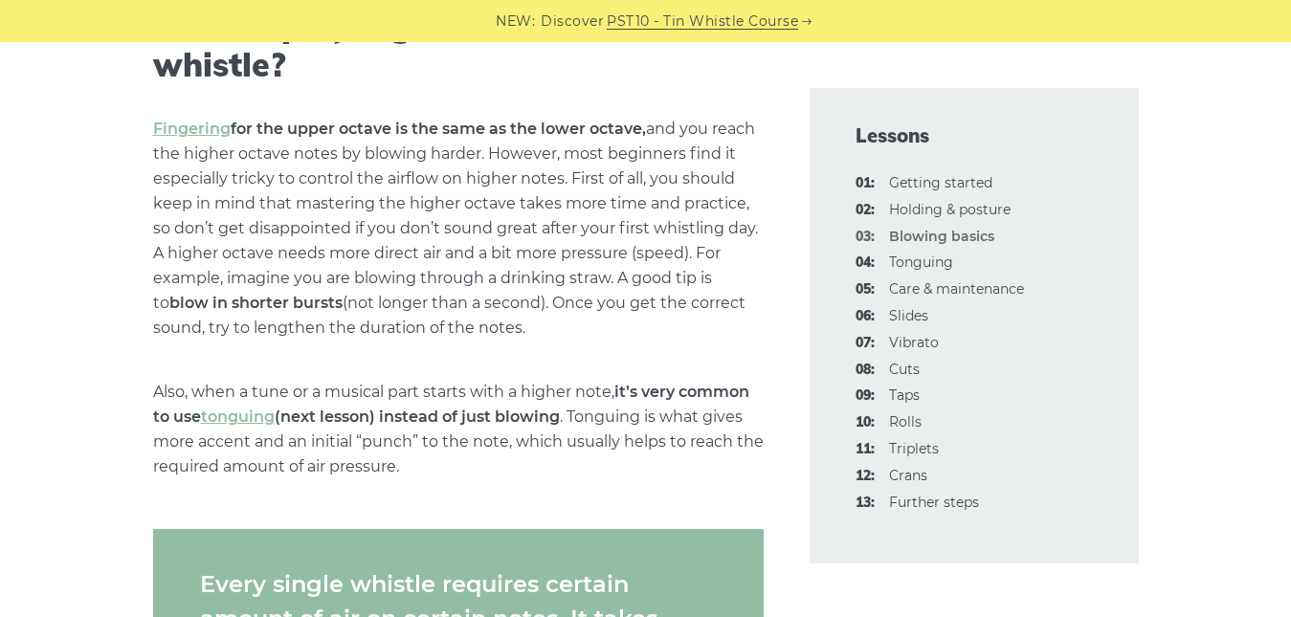
click at [745, 179] on p "Fingering for the upper octave is the same as the lower octave, and you reach t…" at bounding box center [458, 229] width 610 height 224
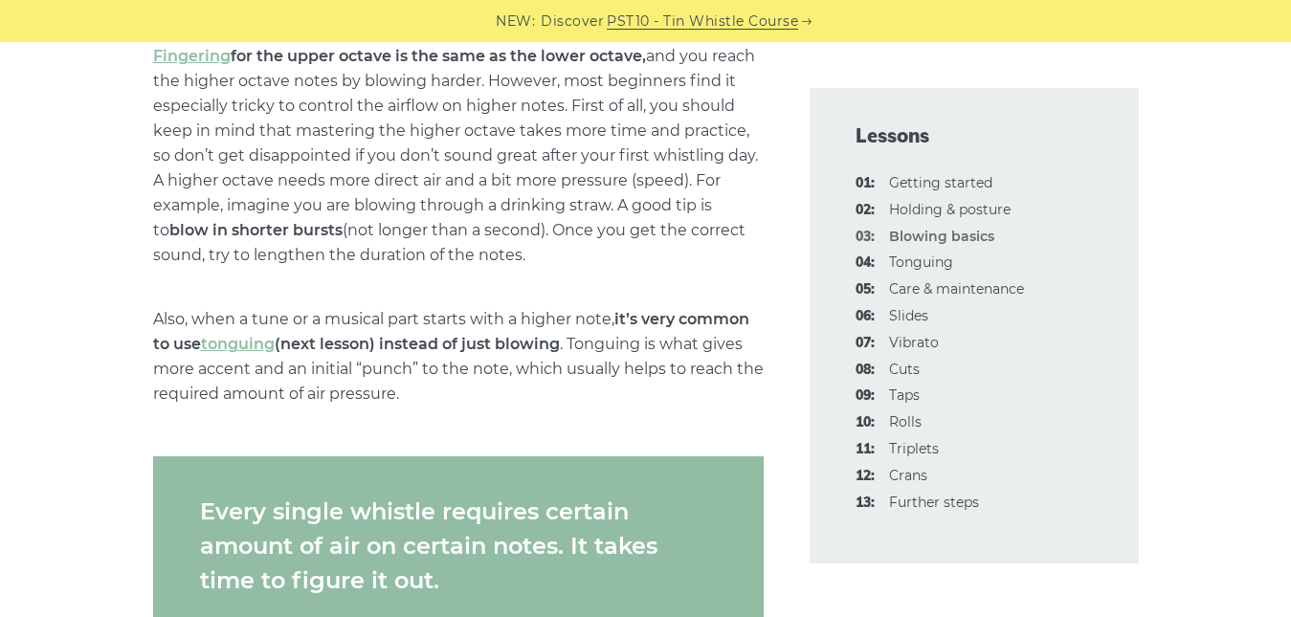
scroll to position [3011, 0]
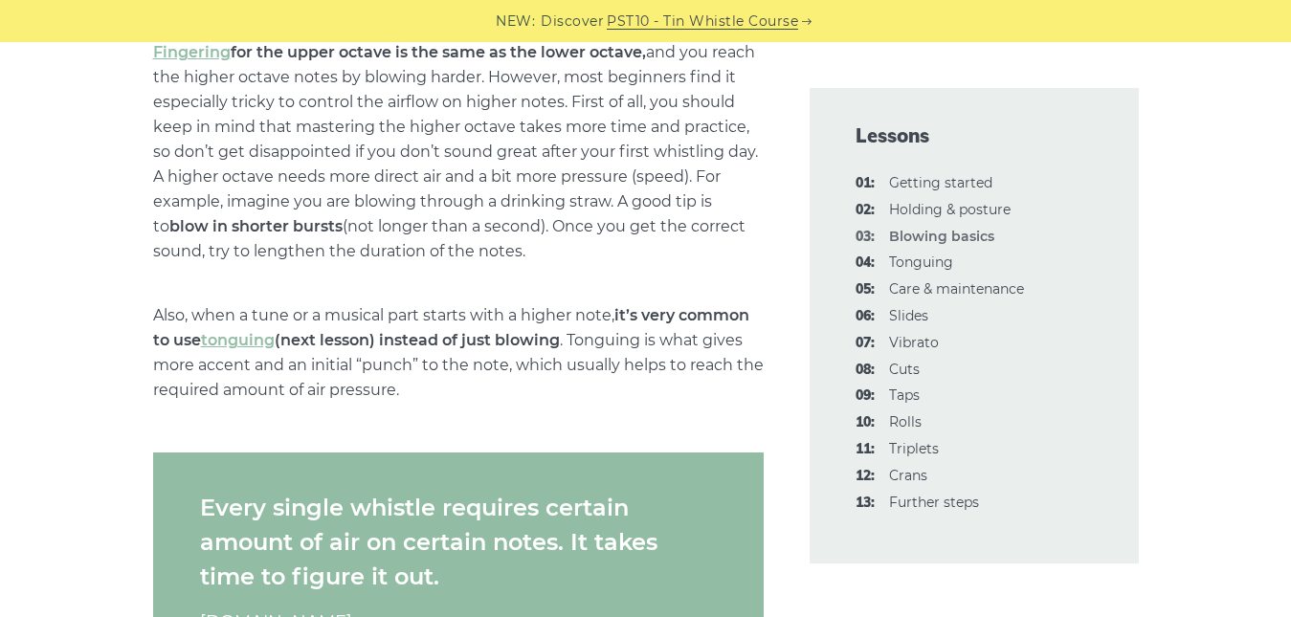
click at [745, 179] on p "Fingering for the upper octave is the same as the lower octave, and you reach t…" at bounding box center [458, 152] width 610 height 224
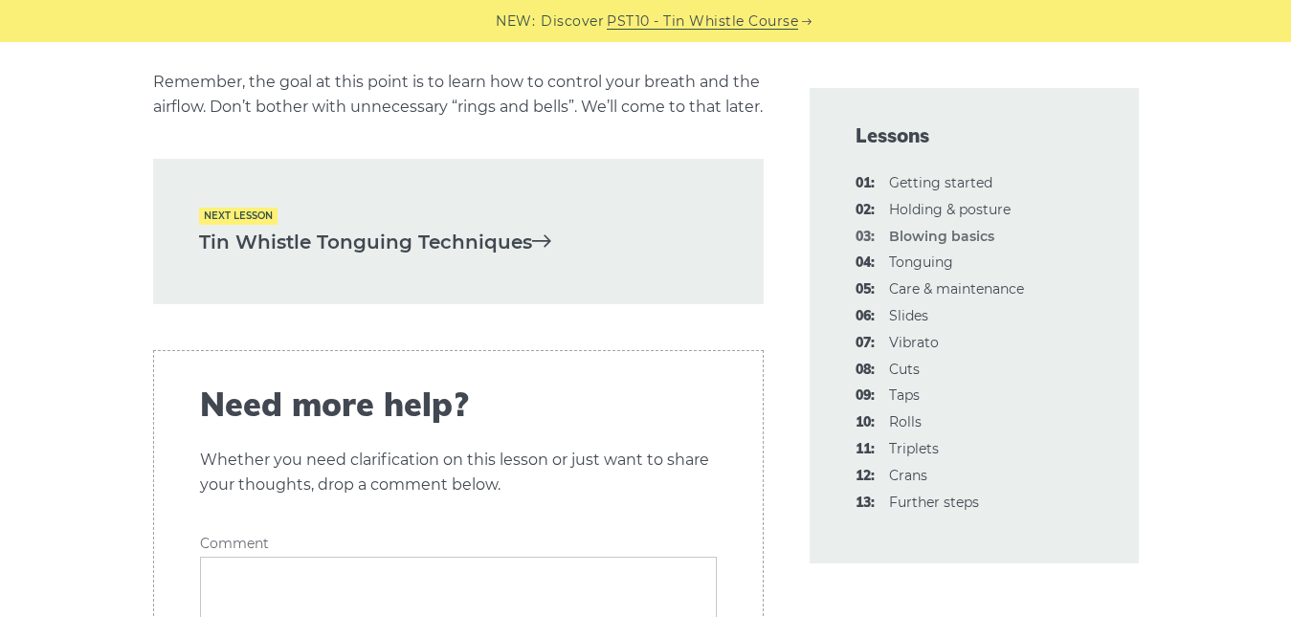
scroll to position [4083, 0]
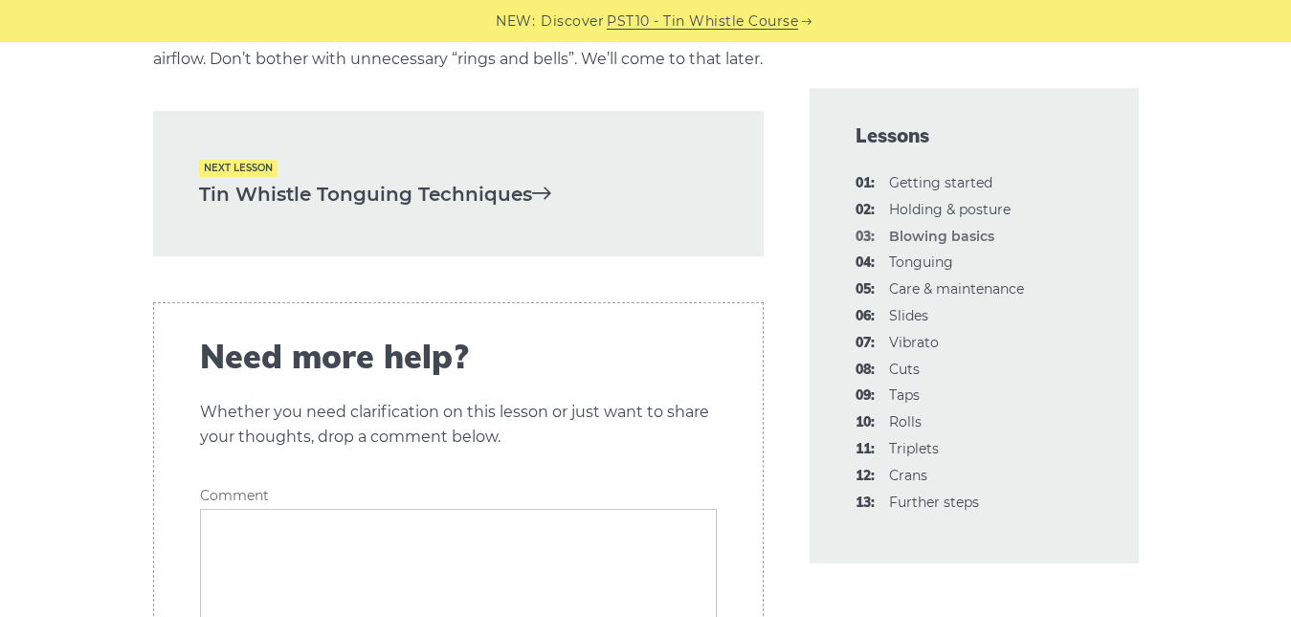
click at [502, 210] on link "Tin Whistle Tonguing Techniques" at bounding box center [458, 195] width 519 height 32
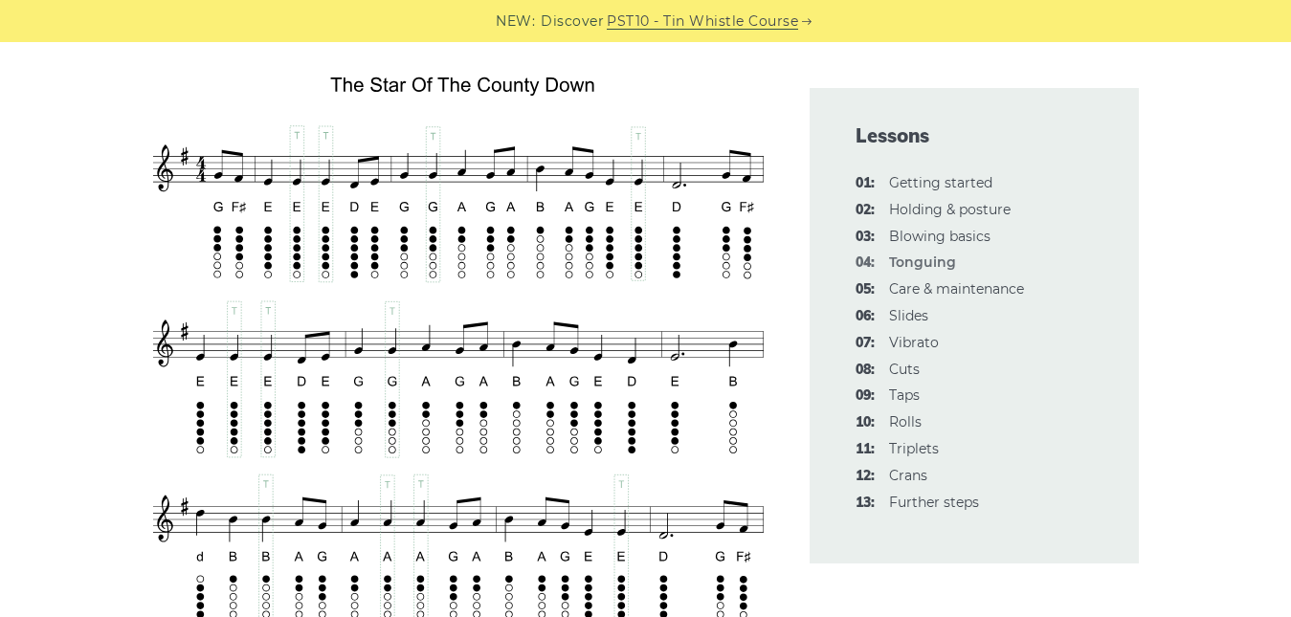
scroll to position [3323, 0]
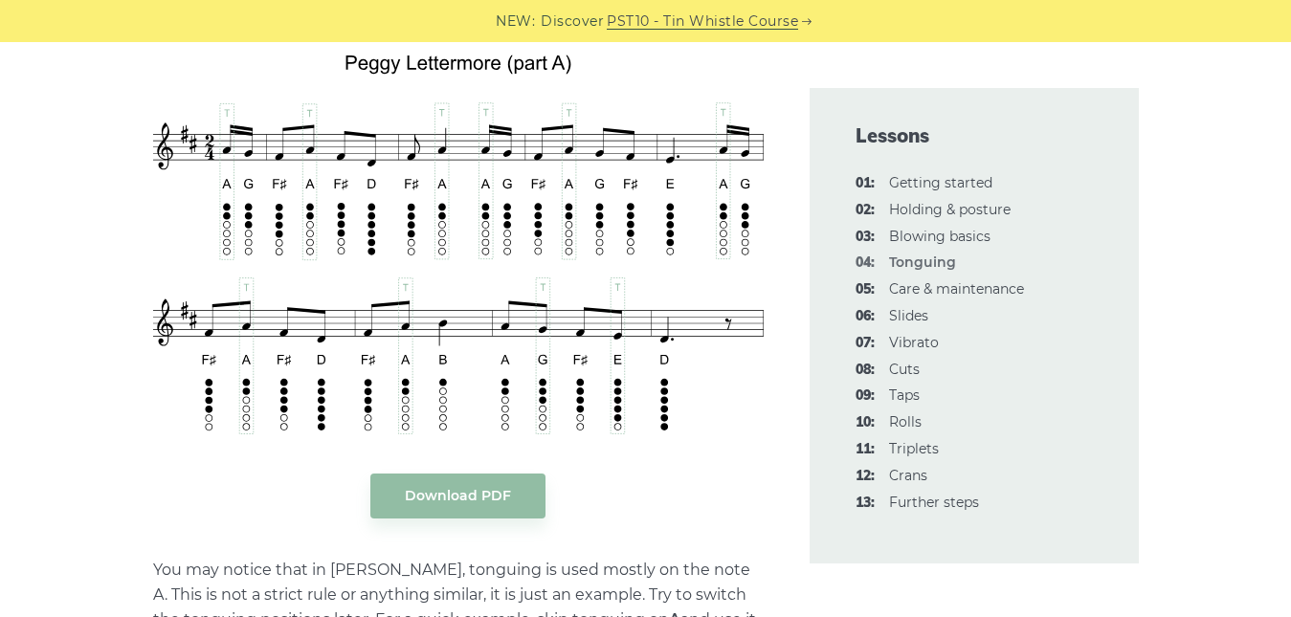
scroll to position [4280, 0]
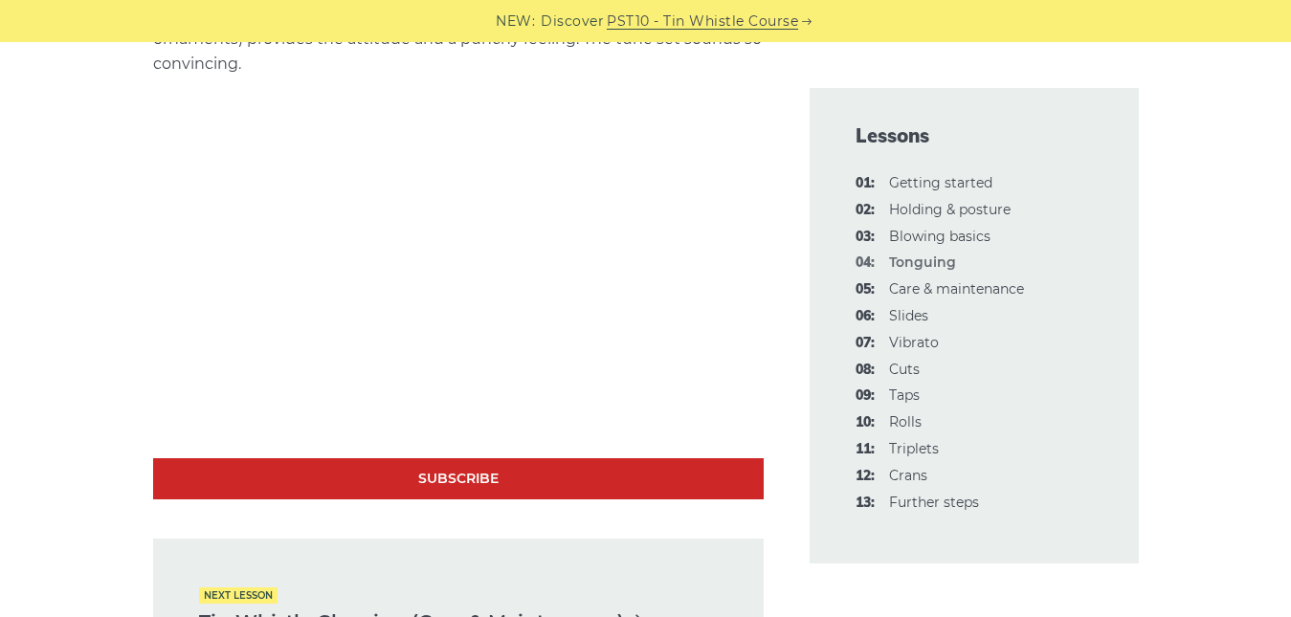
scroll to position [5882, 0]
